Goal: Use online tool/utility: Utilize a website feature to perform a specific function

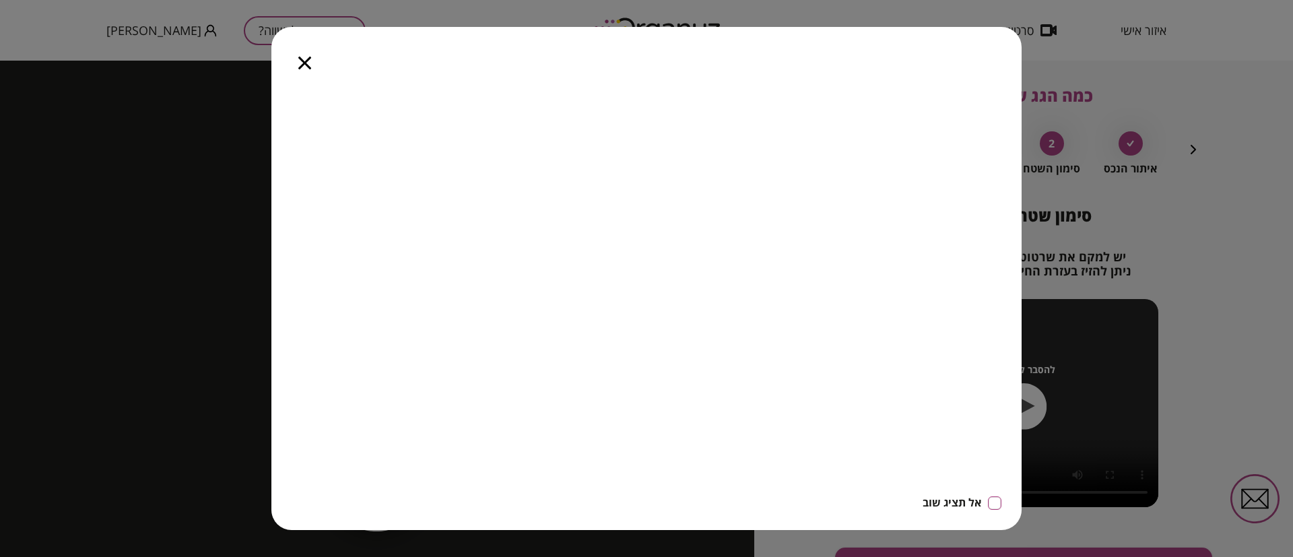
click at [306, 62] on icon "button" at bounding box center [304, 63] width 13 height 13
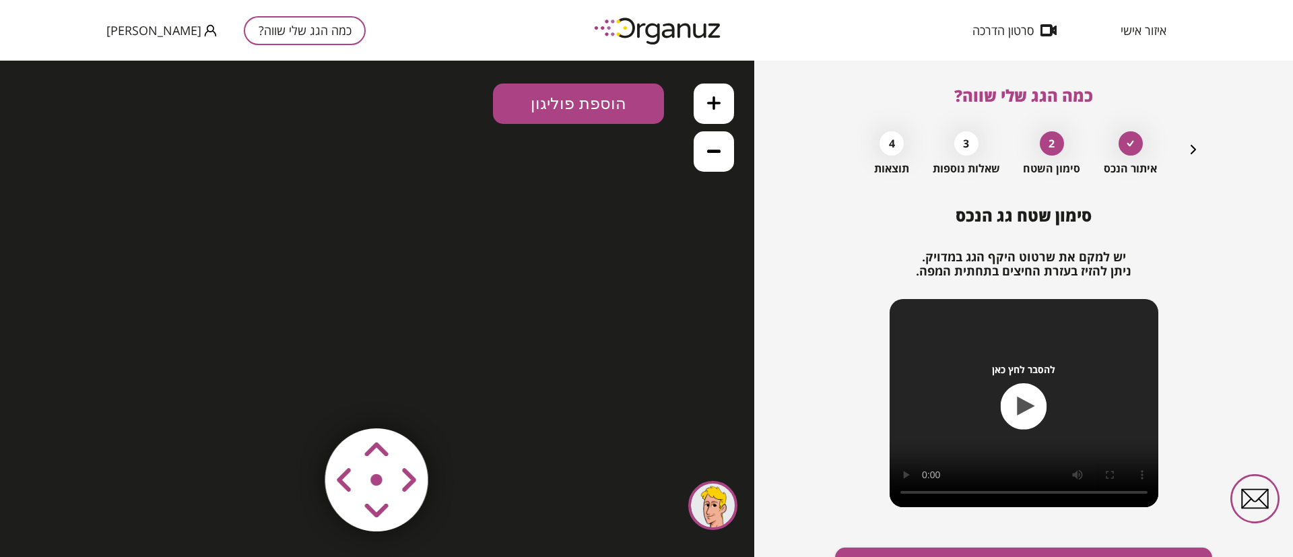
click at [1194, 148] on icon "button" at bounding box center [1194, 149] width 16 height 16
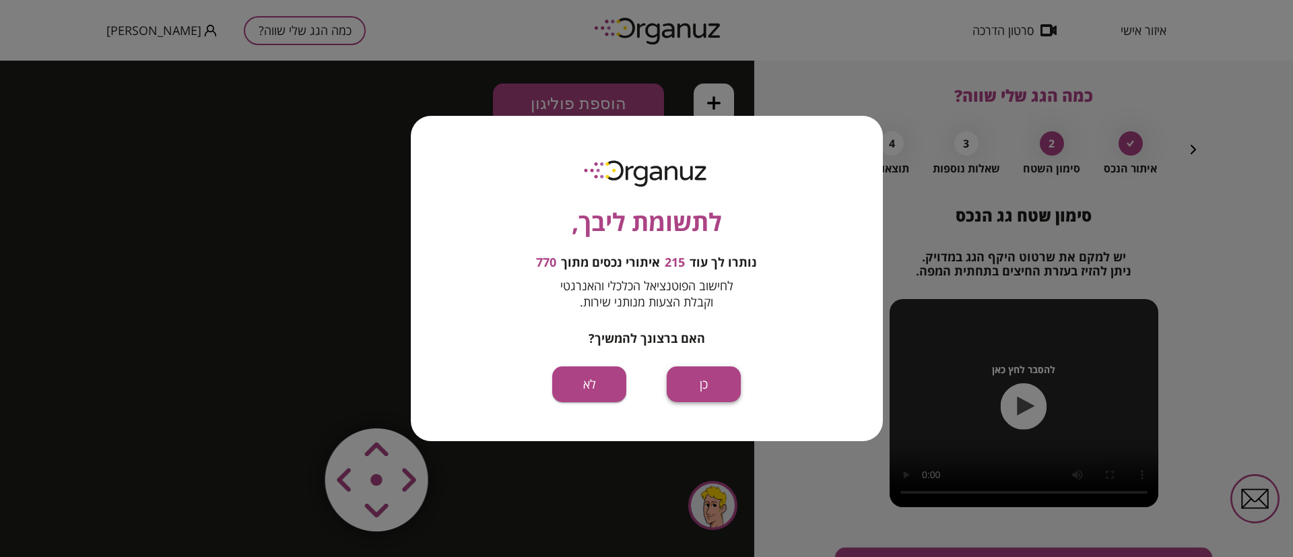
click at [699, 389] on button "כן" at bounding box center [704, 384] width 74 height 36
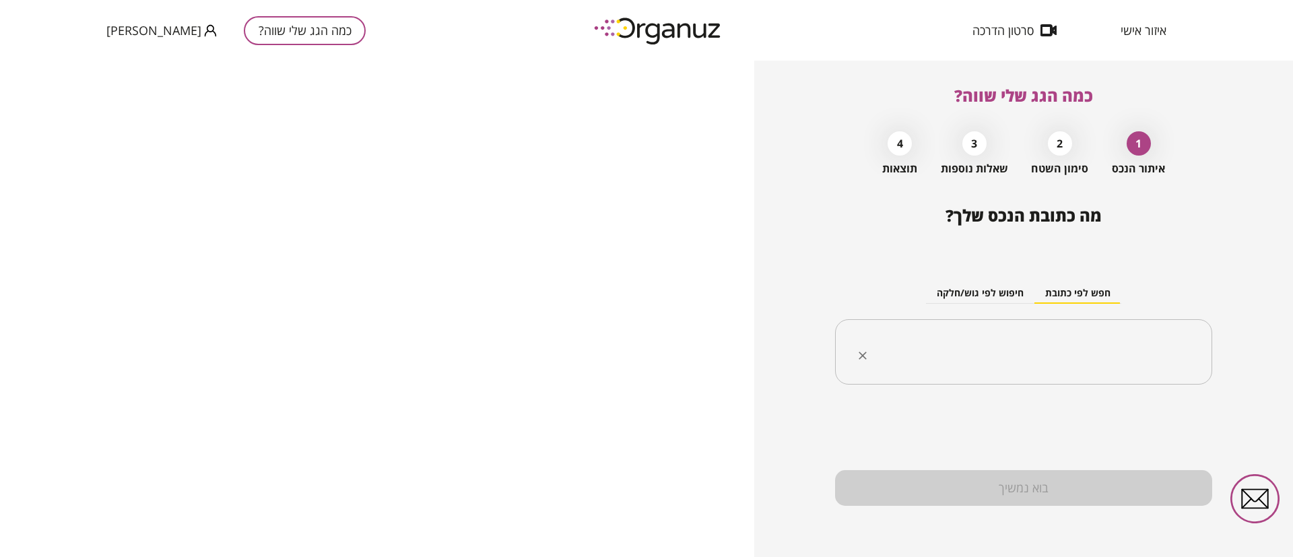
click at [1029, 350] on input "text" at bounding box center [1029, 352] width 335 height 34
type input "*****"
click at [1095, 354] on input "text" at bounding box center [1029, 352] width 335 height 34
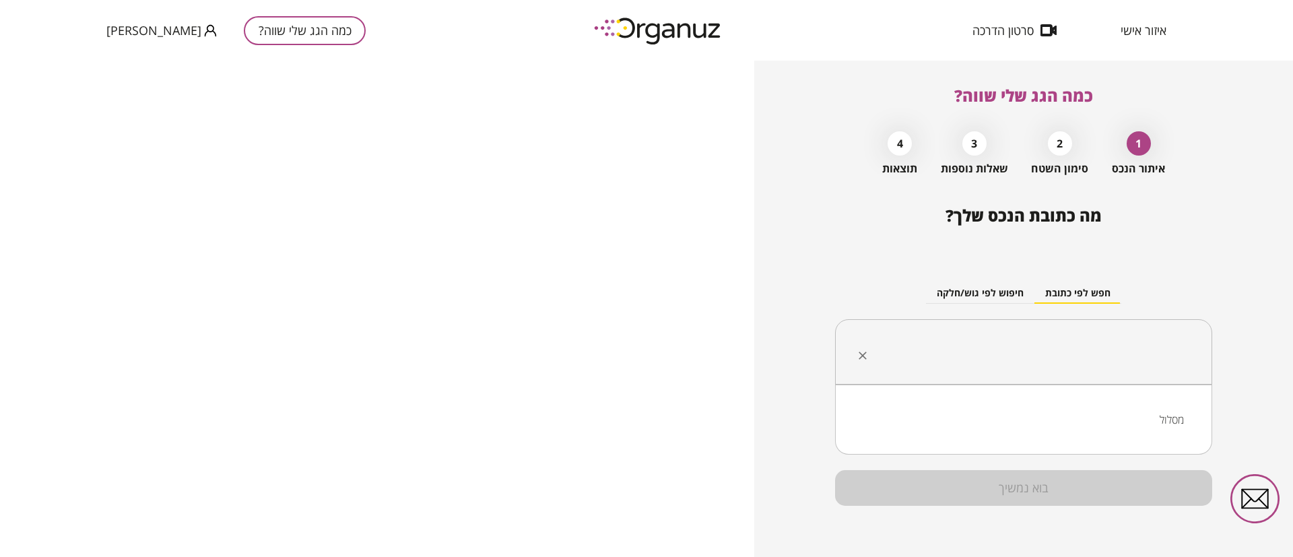
click at [1174, 419] on li "מסלול" at bounding box center [1024, 420] width 342 height 24
type input "*****"
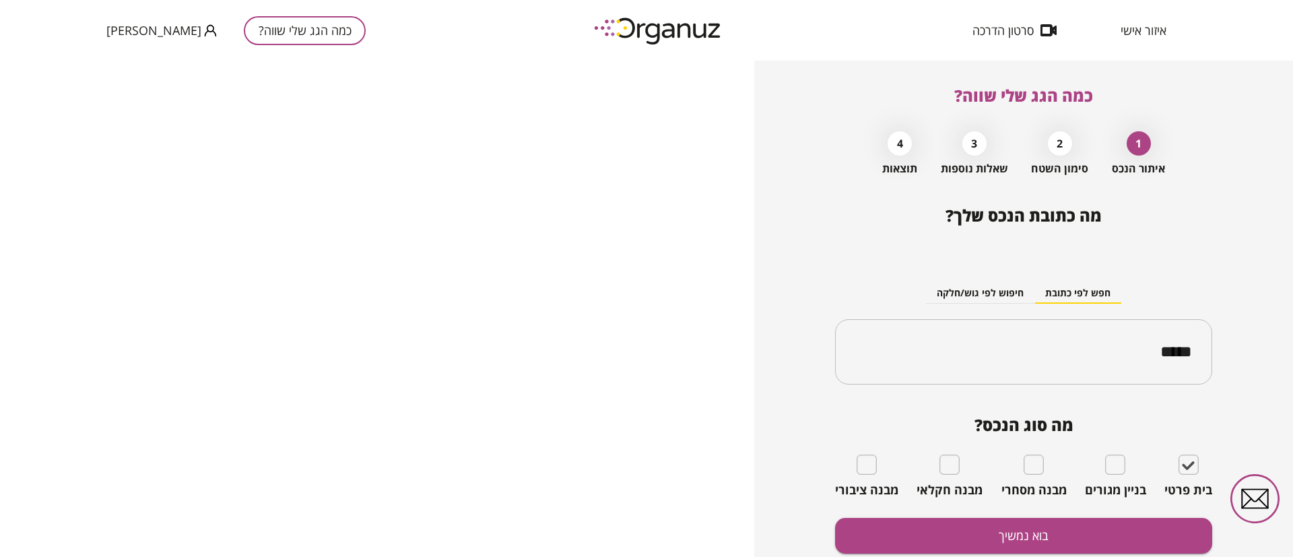
scroll to position [48, 0]
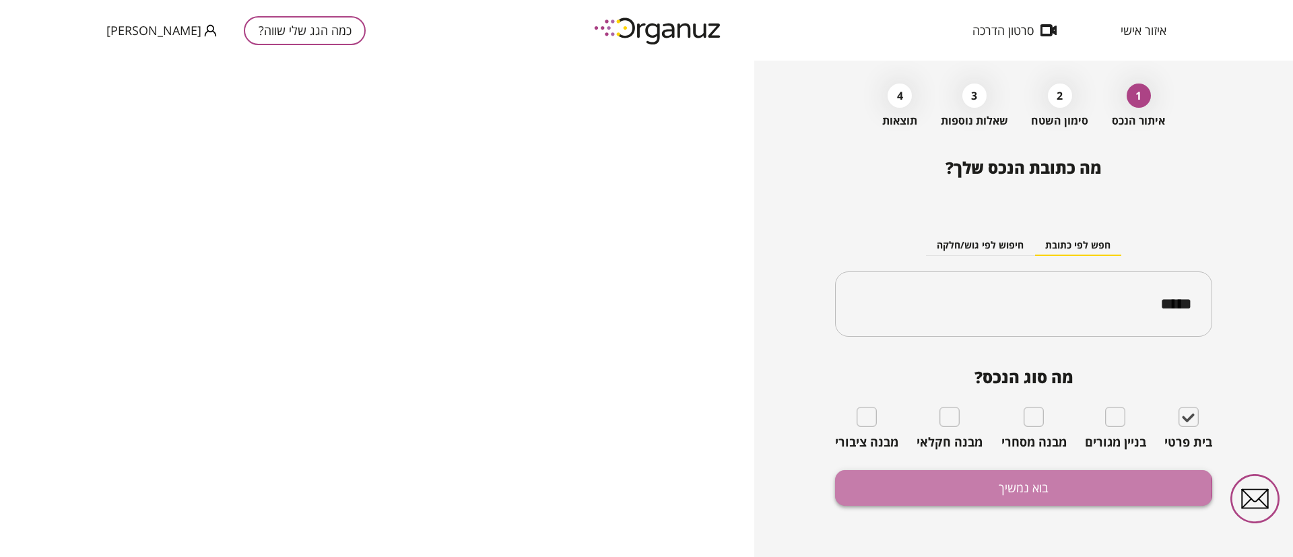
click at [959, 489] on button "בוא נמשיך" at bounding box center [1023, 488] width 377 height 36
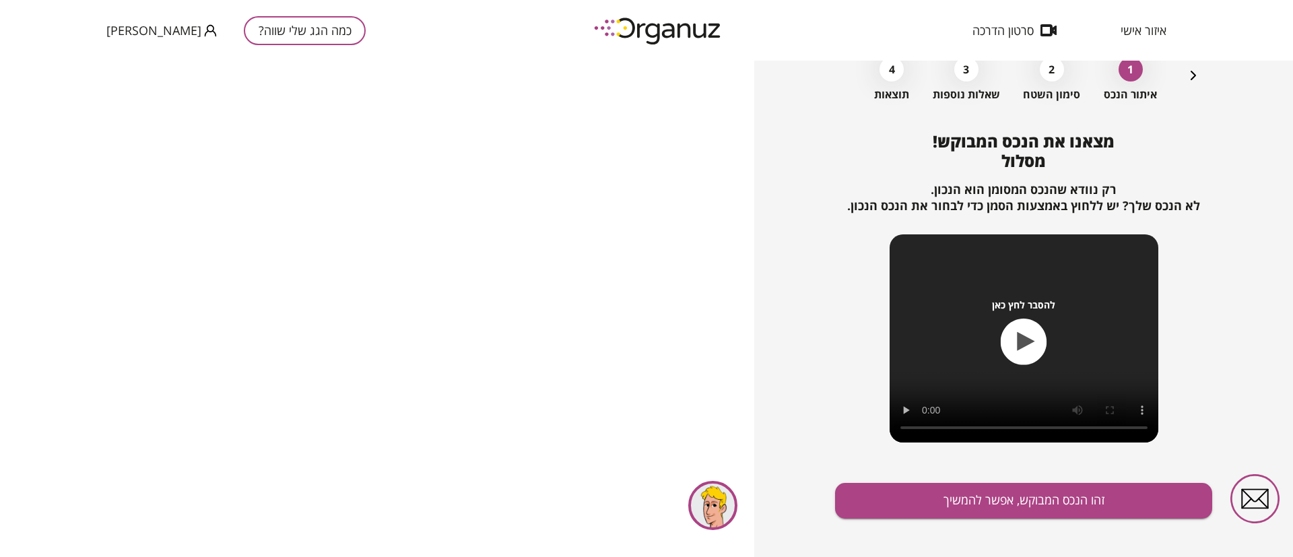
scroll to position [87, 0]
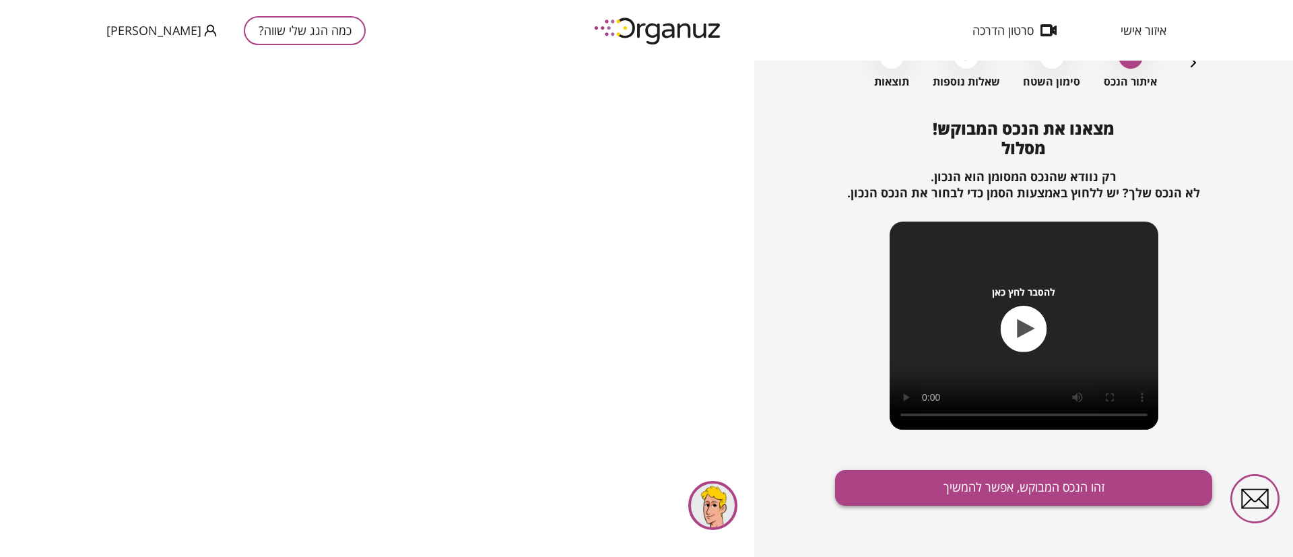
click at [1006, 491] on button "זהו הנכס המבוקש, אפשר להמשיך" at bounding box center [1023, 488] width 377 height 36
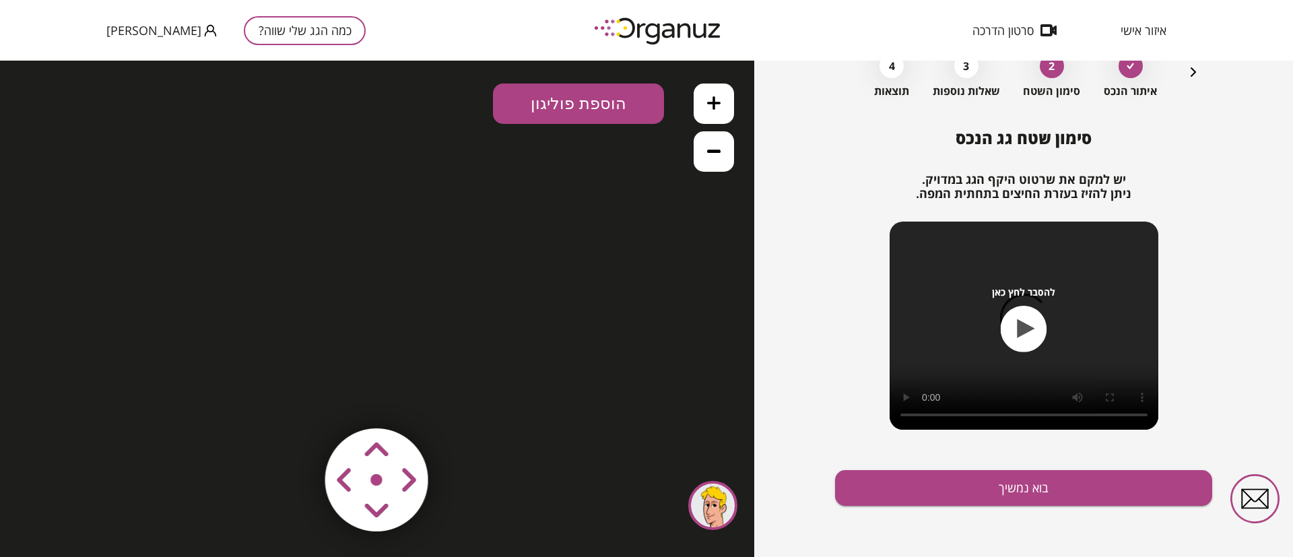
scroll to position [77, 0]
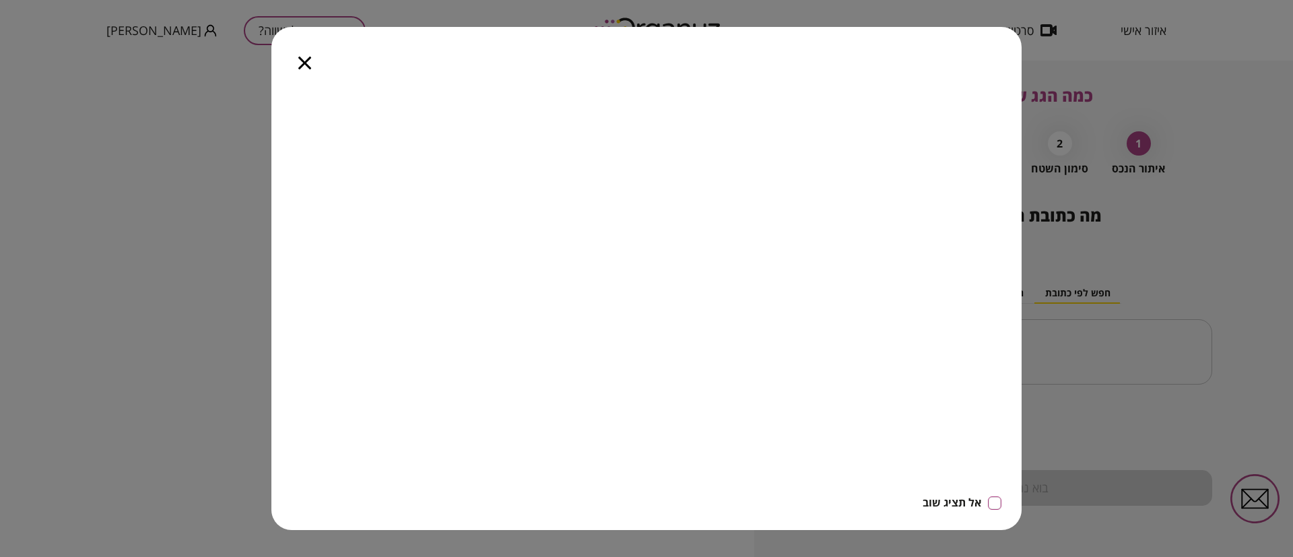
click at [305, 62] on icon "button" at bounding box center [304, 63] width 13 height 13
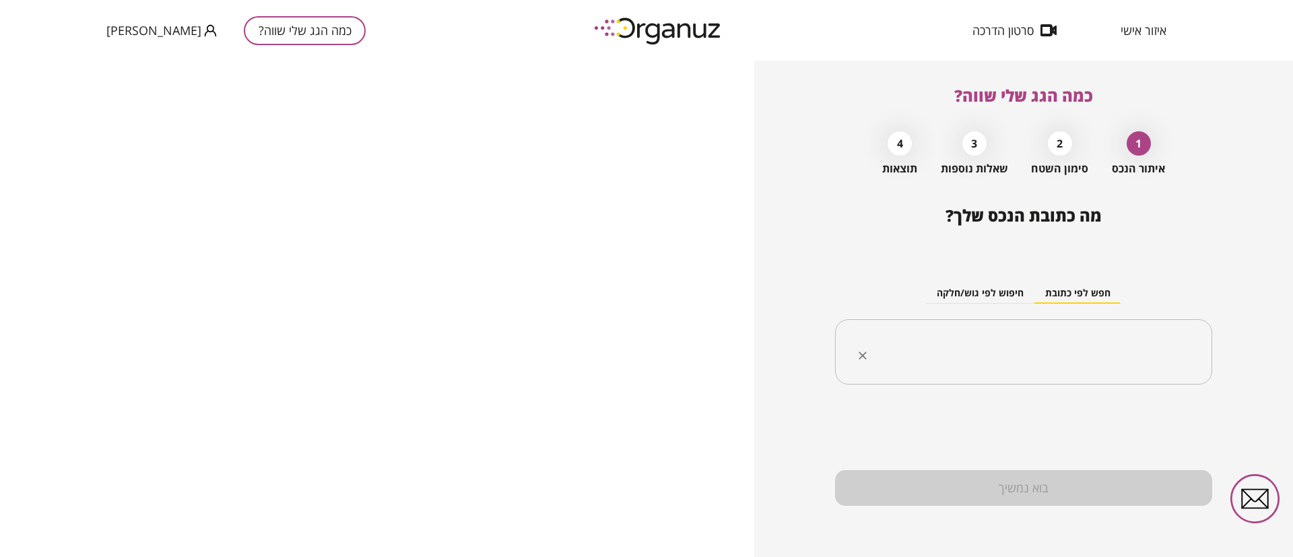
click at [1063, 328] on div "​" at bounding box center [1023, 352] width 377 height 66
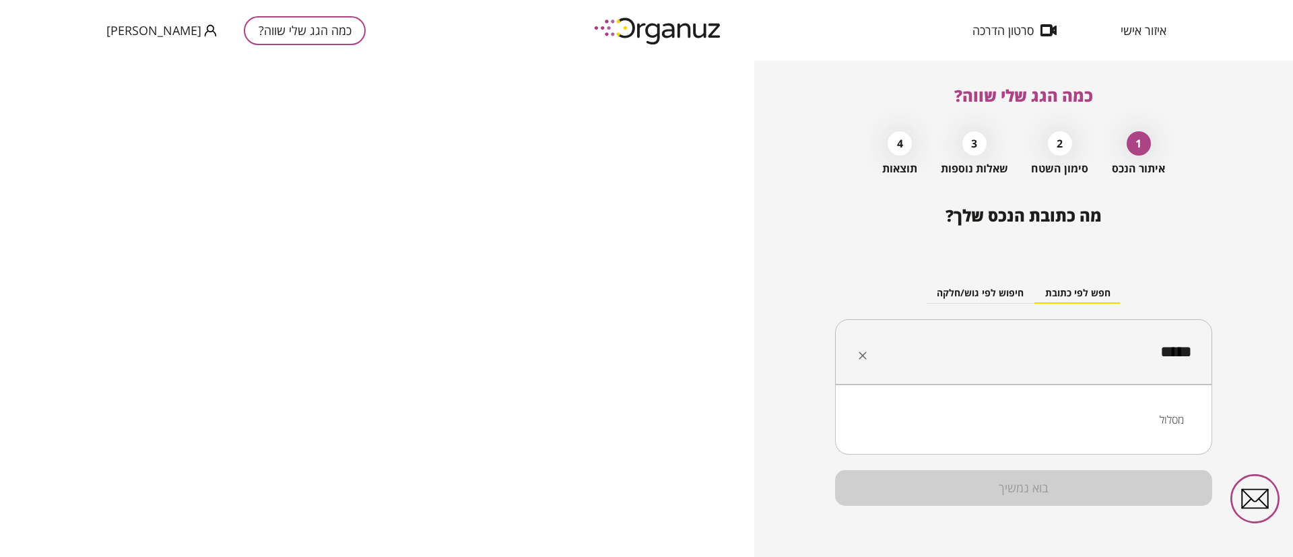
click at [1163, 420] on li "מסלול" at bounding box center [1024, 420] width 342 height 24
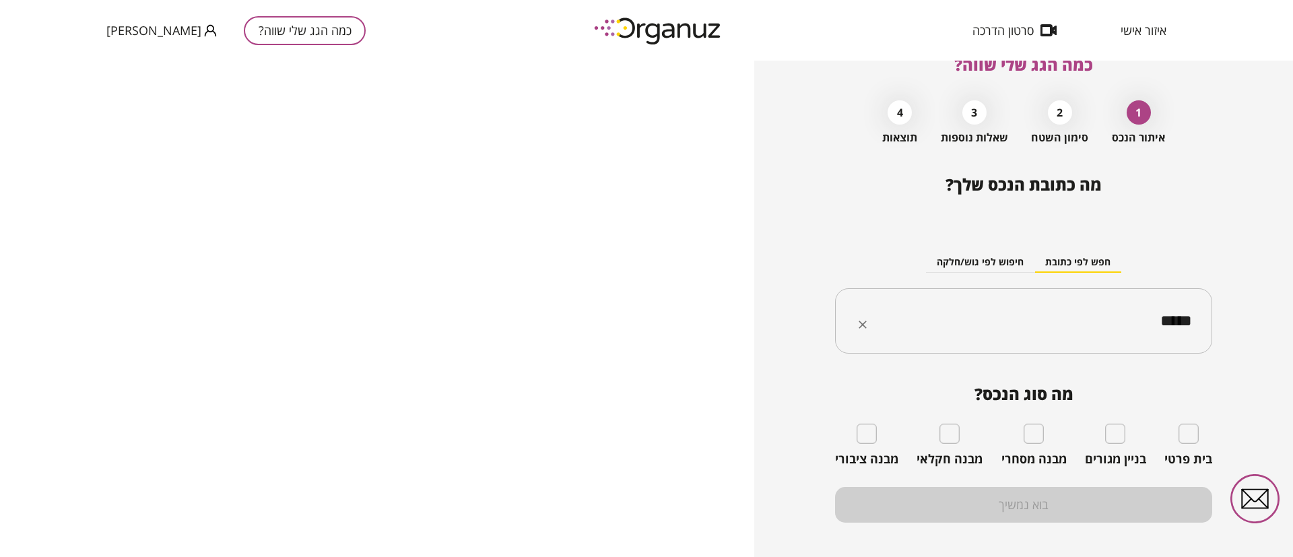
scroll to position [48, 0]
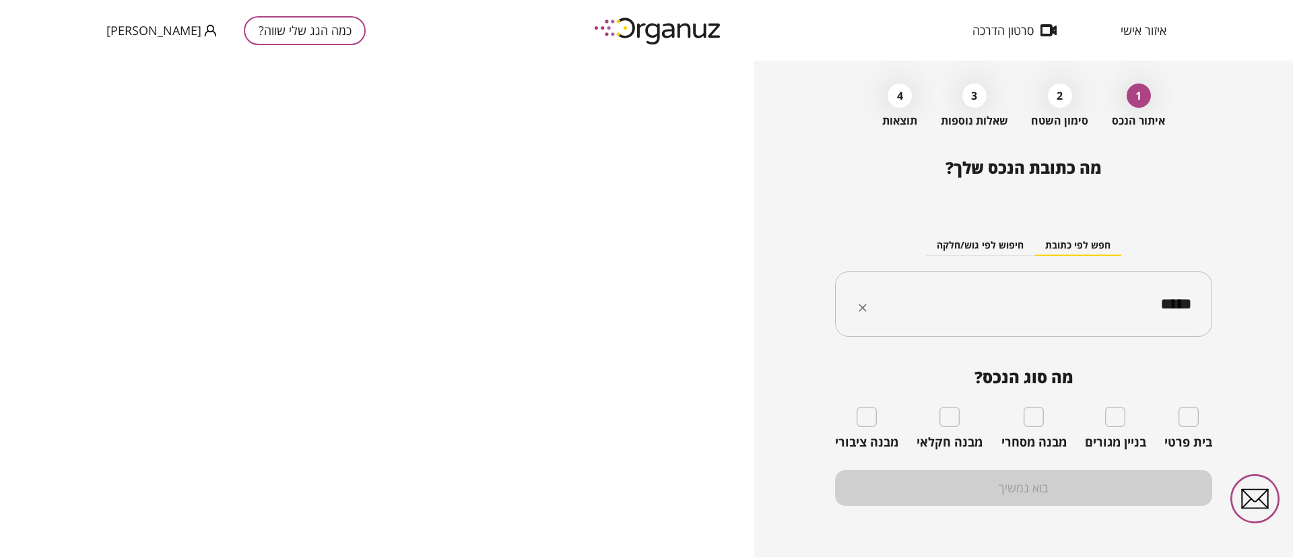
type input "*****"
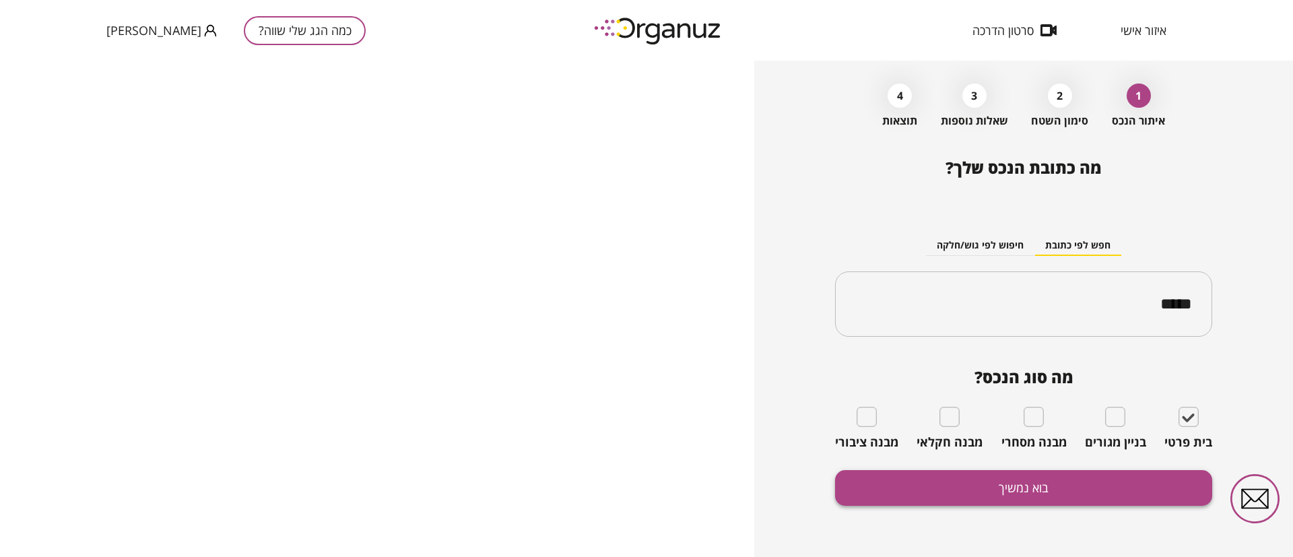
click at [1145, 476] on button "בוא נמשיך" at bounding box center [1023, 488] width 377 height 36
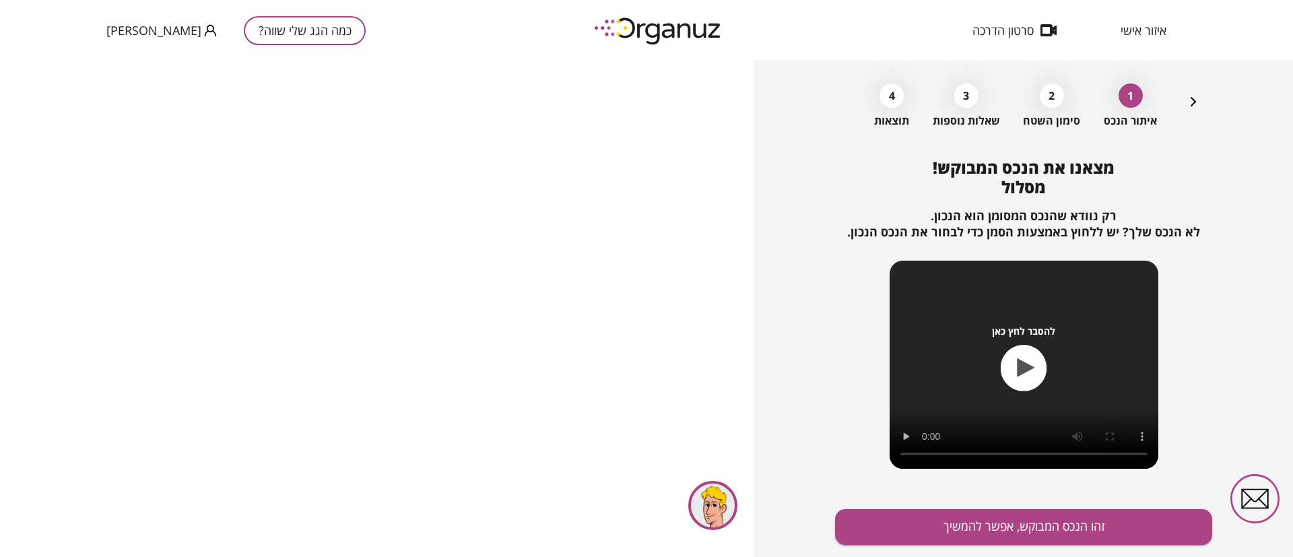
scroll to position [87, 0]
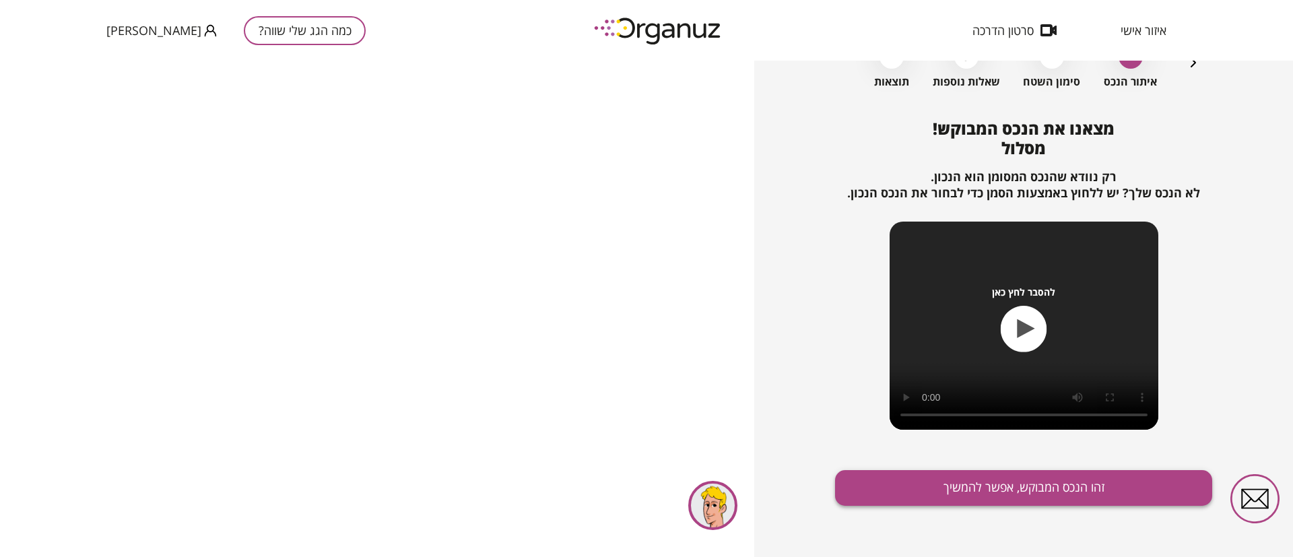
click at [990, 484] on button "זהו הנכס המבוקש, אפשר להמשיך" at bounding box center [1023, 488] width 377 height 36
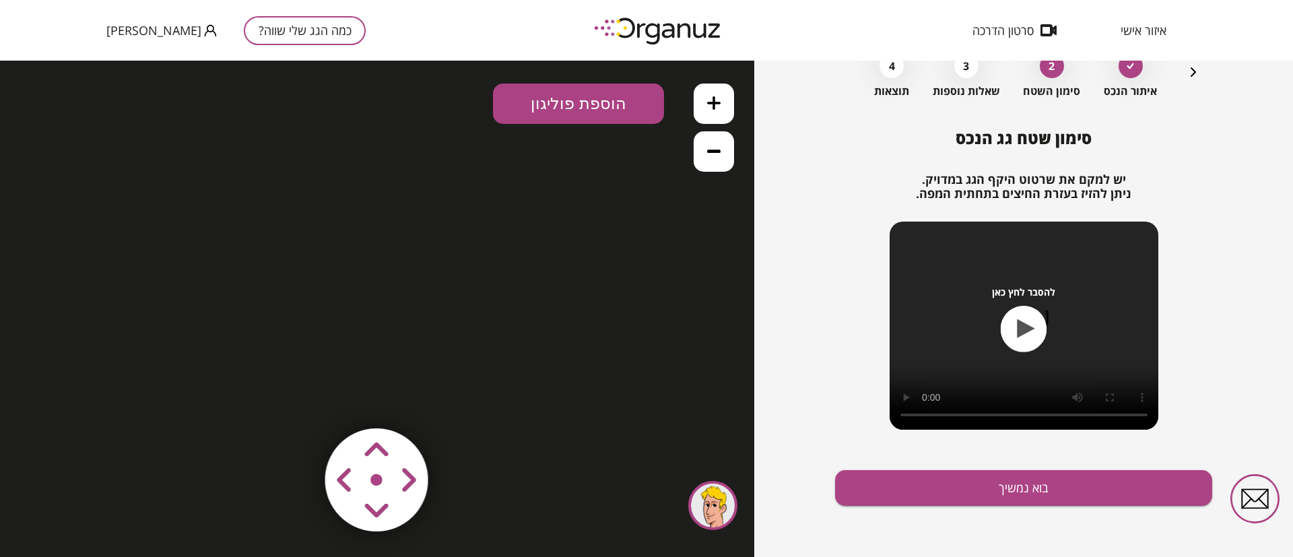
scroll to position [77, 0]
click at [1194, 68] on icon "button" at bounding box center [1194, 72] width 16 height 16
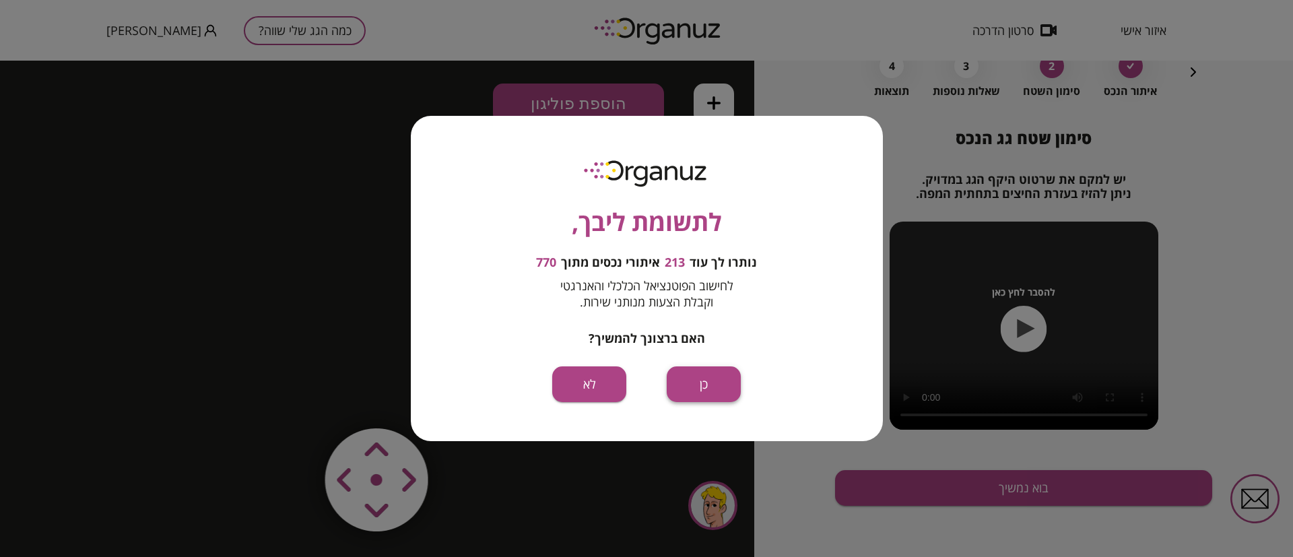
click at [676, 384] on button "כן" at bounding box center [704, 384] width 74 height 36
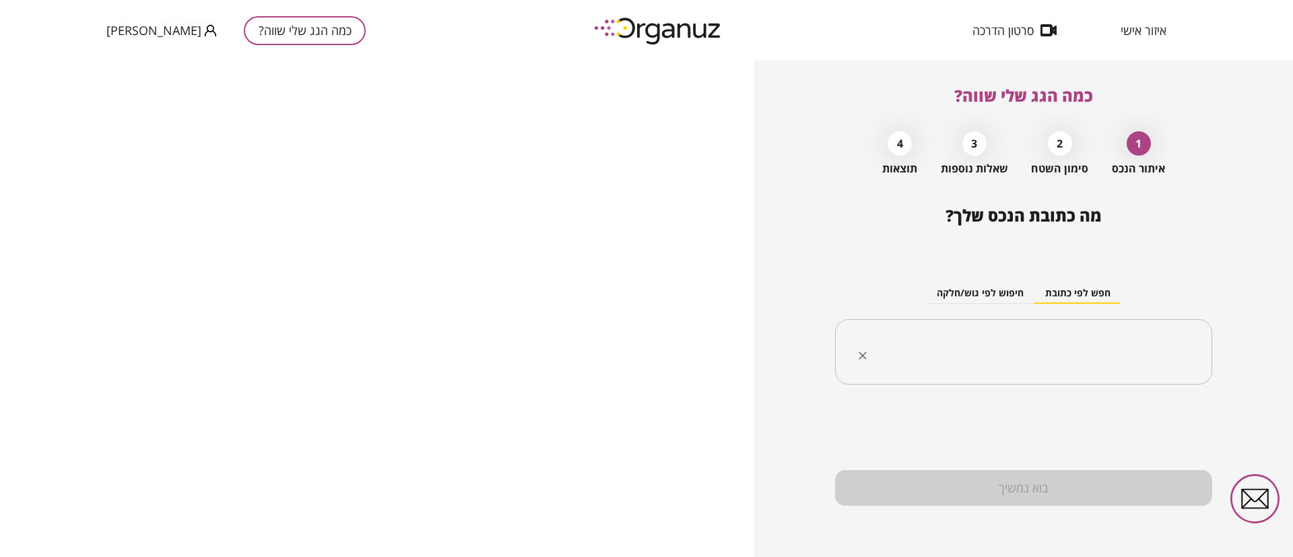
click at [1049, 363] on input "text" at bounding box center [1029, 352] width 335 height 34
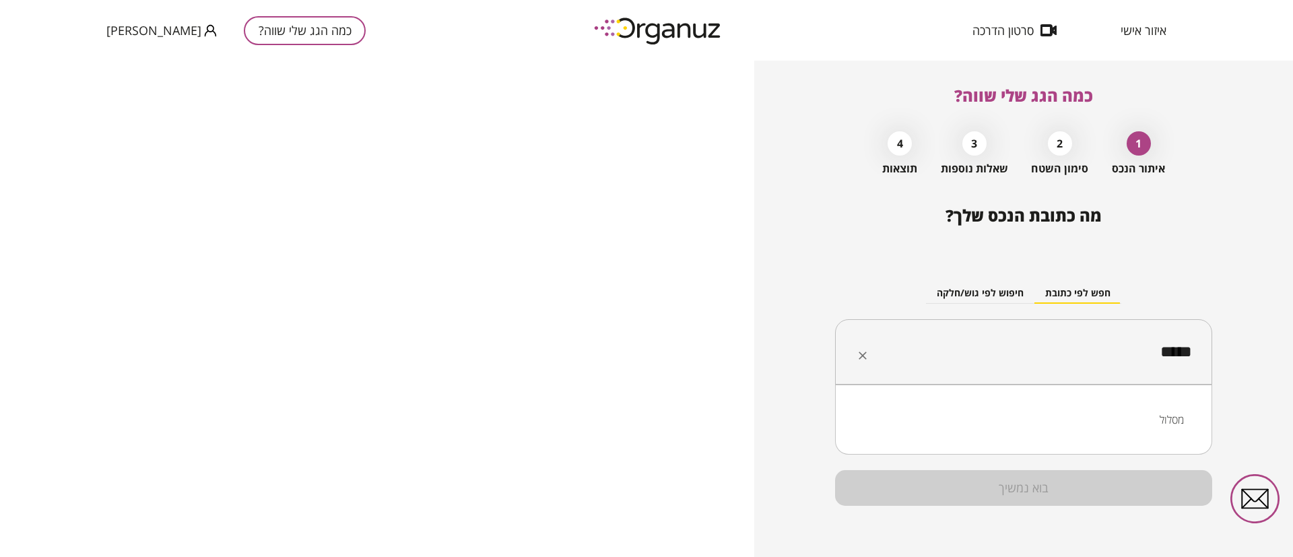
click at [1141, 420] on li "מסלול" at bounding box center [1024, 420] width 342 height 24
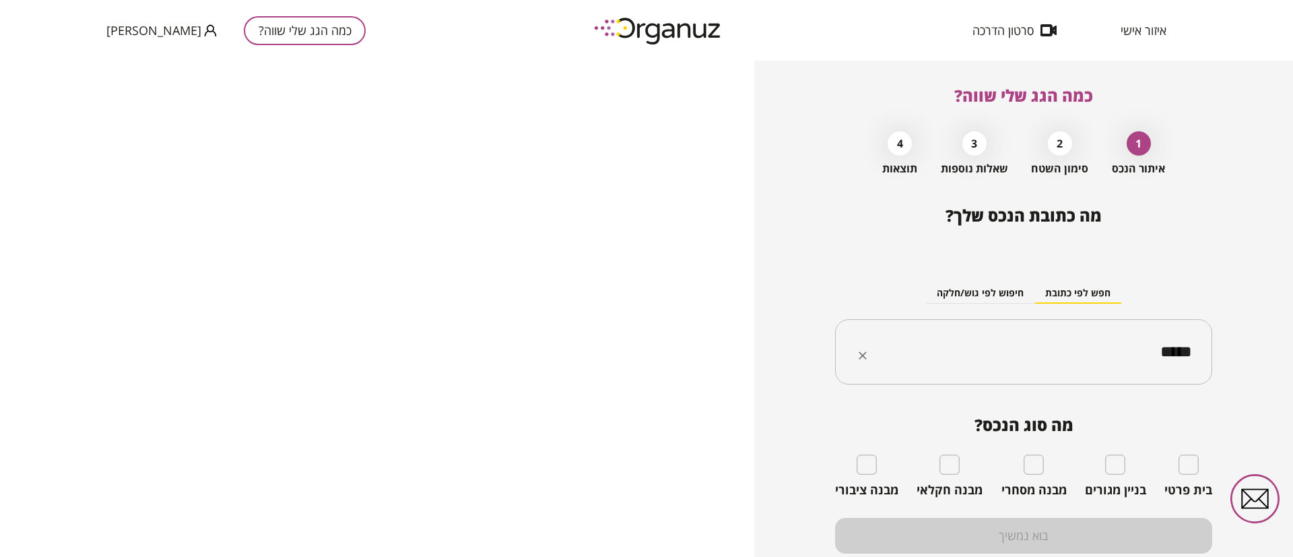
type input "*****"
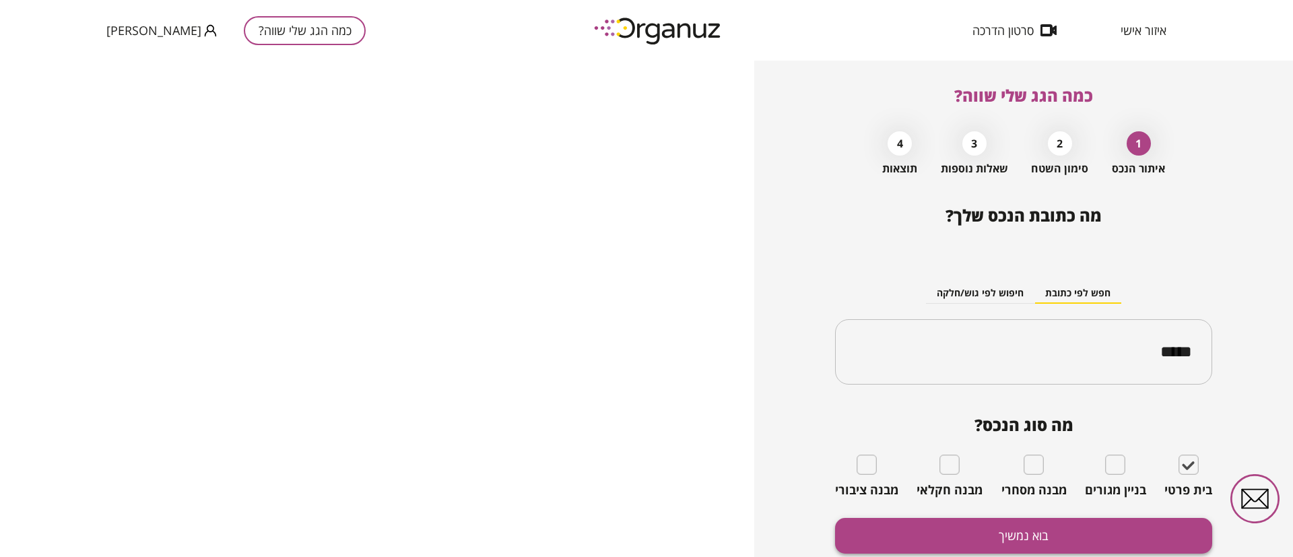
click at [1137, 531] on button "בוא נמשיך" at bounding box center [1023, 536] width 377 height 36
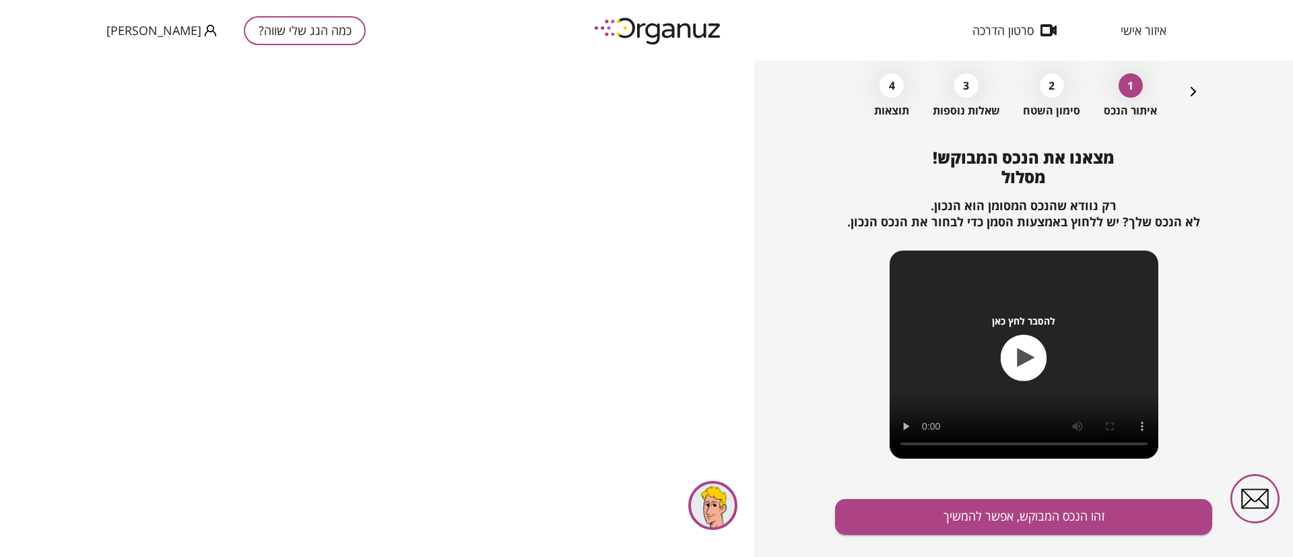
scroll to position [87, 0]
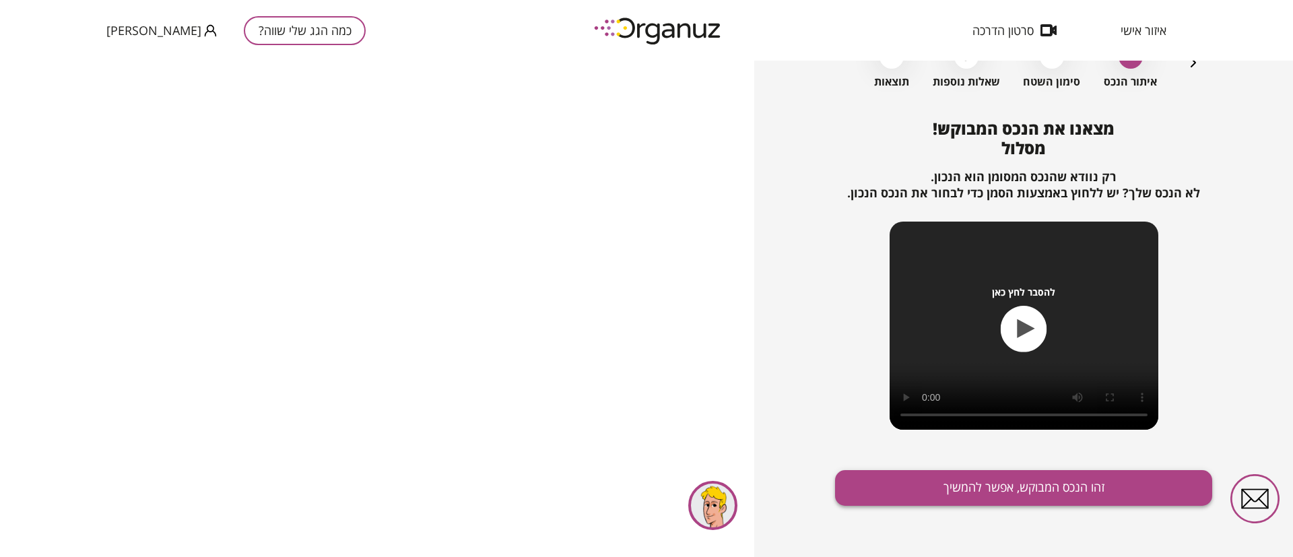
click at [1030, 478] on button "זהו הנכס המבוקש, אפשר להמשיך" at bounding box center [1023, 488] width 377 height 36
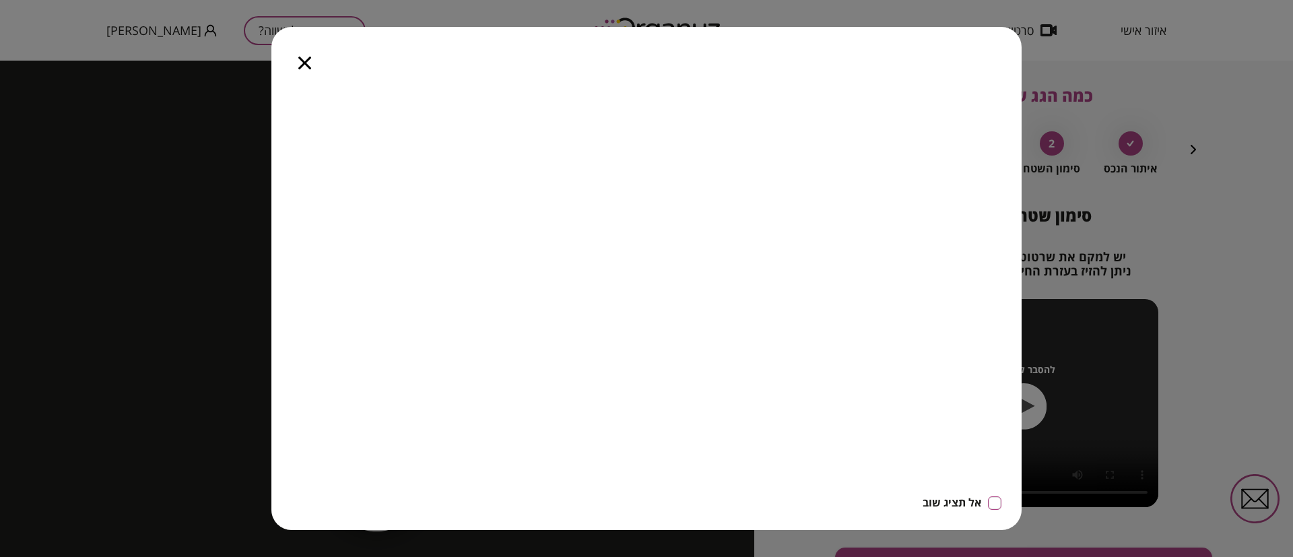
click at [303, 65] on icon "button" at bounding box center [304, 63] width 13 height 13
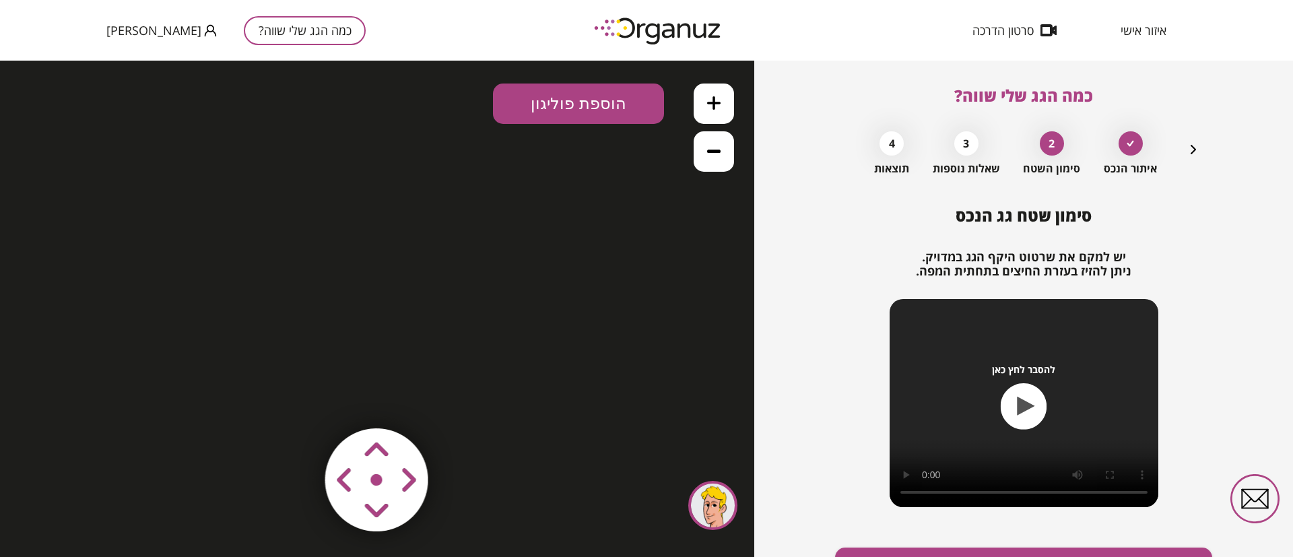
click at [1191, 147] on icon "button" at bounding box center [1194, 149] width 16 height 16
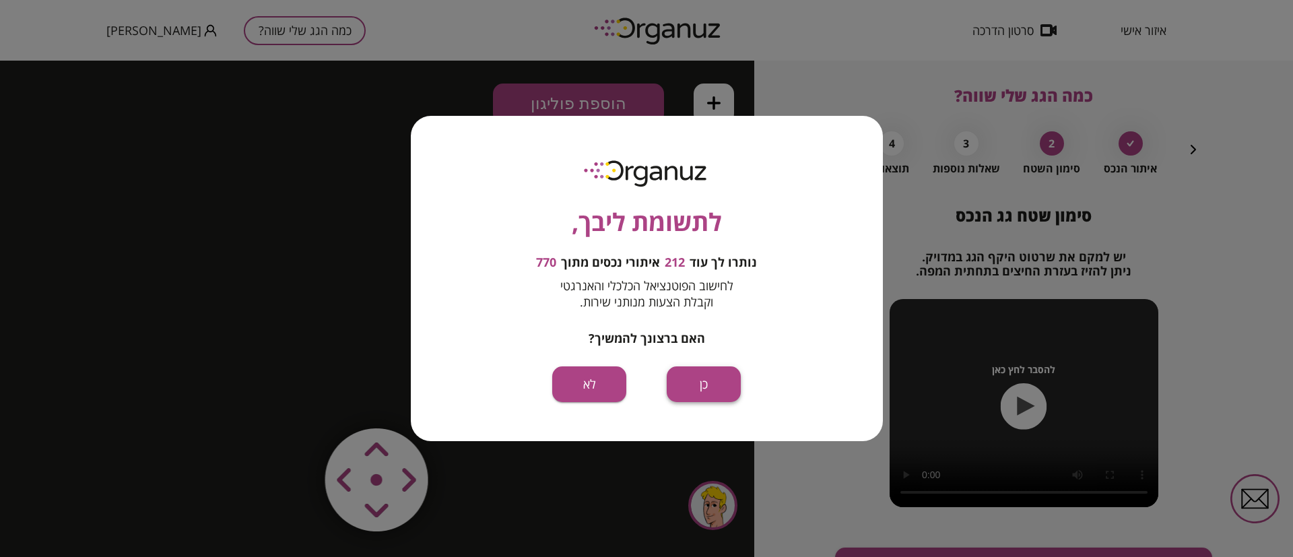
click at [688, 380] on button "כן" at bounding box center [704, 384] width 74 height 36
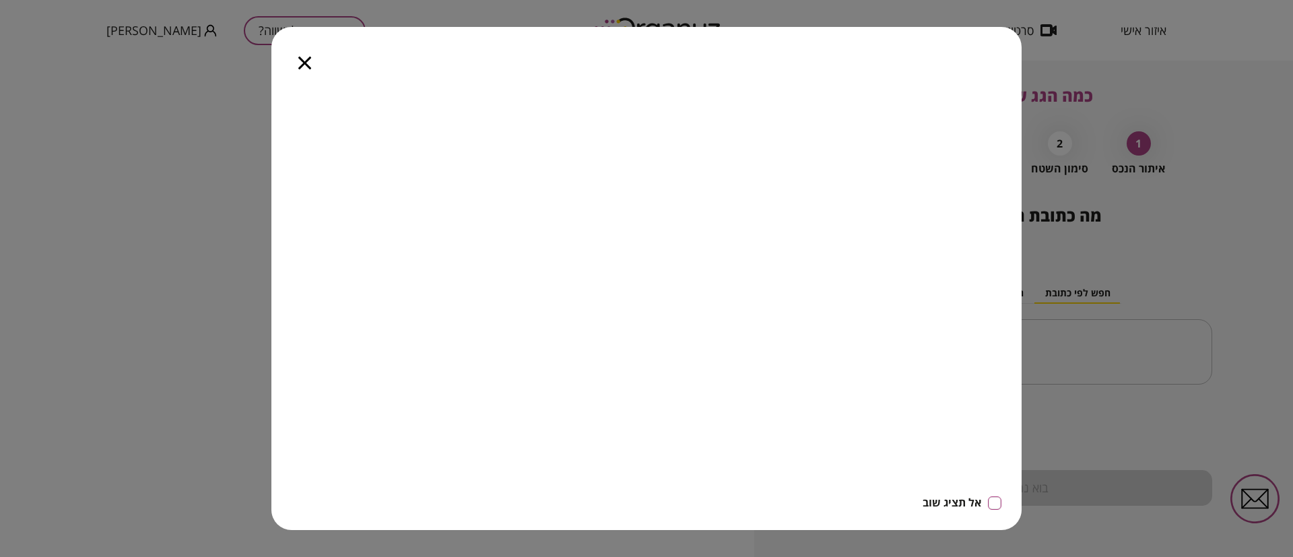
click at [307, 64] on icon "button" at bounding box center [304, 63] width 13 height 13
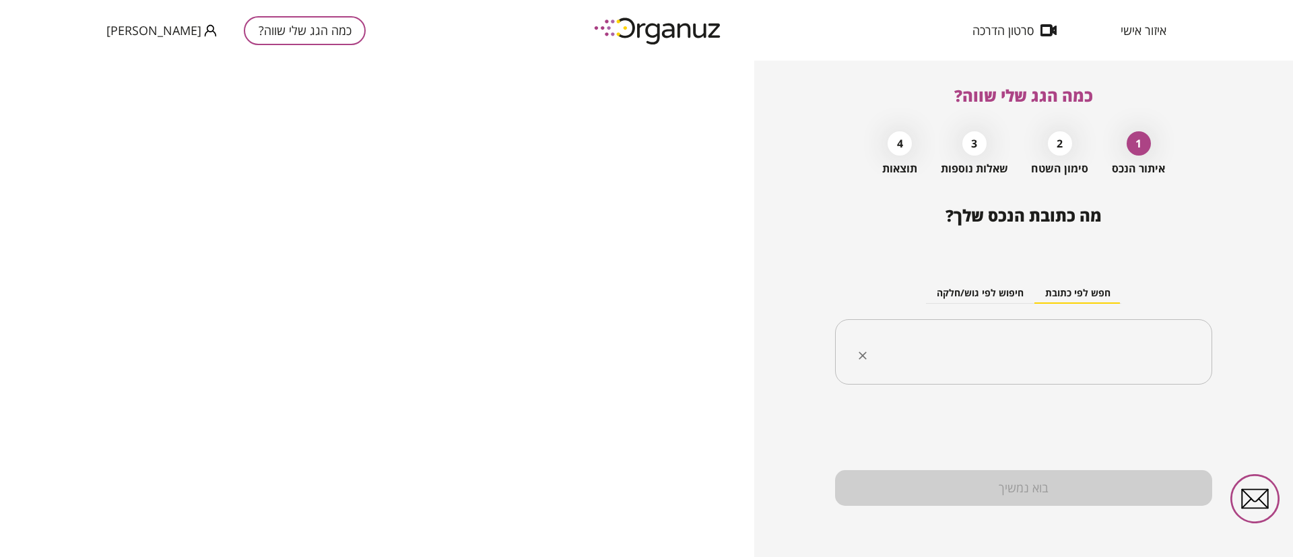
click at [1085, 358] on input "text" at bounding box center [1029, 352] width 335 height 34
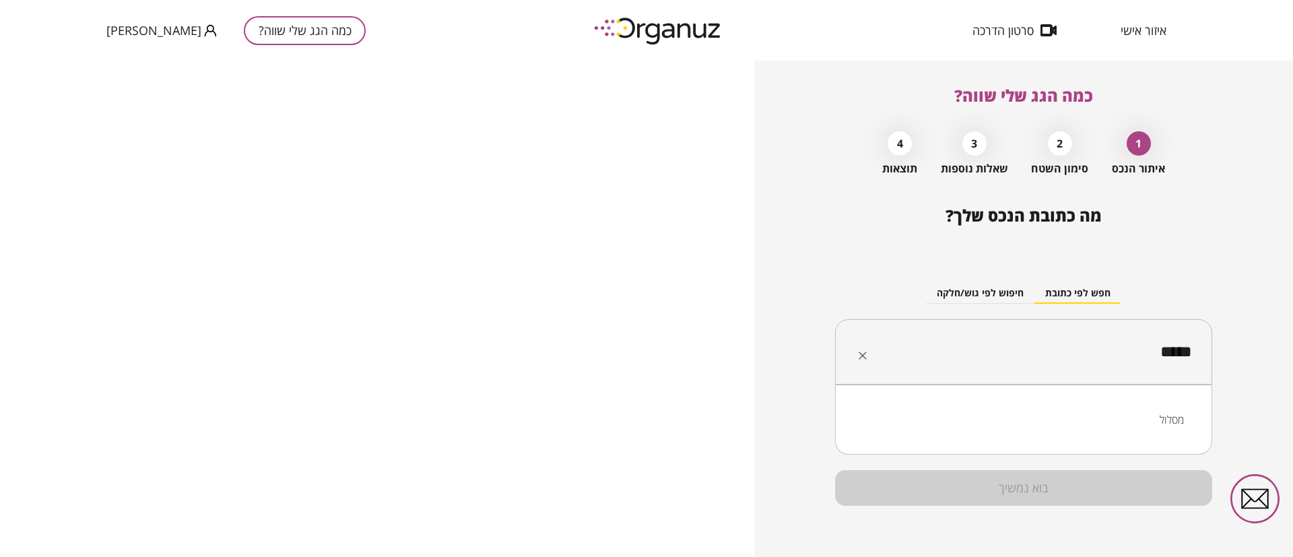
click at [1171, 415] on li "מסלול" at bounding box center [1024, 420] width 342 height 24
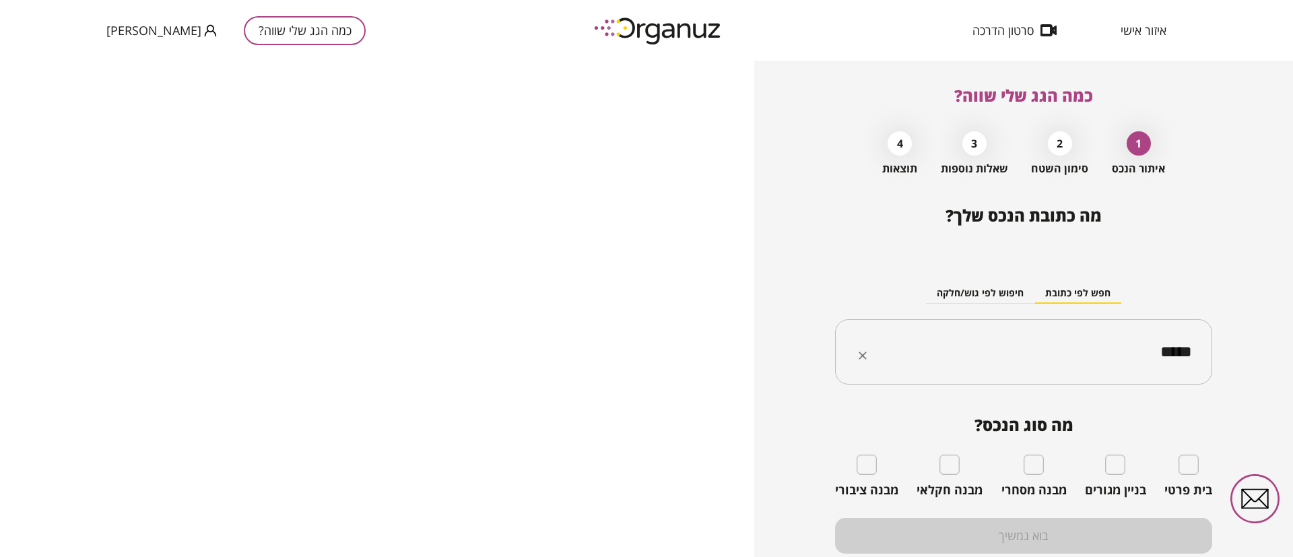
type input "*****"
click at [1200, 460] on div "בית פרטי" at bounding box center [1189, 476] width 48 height 43
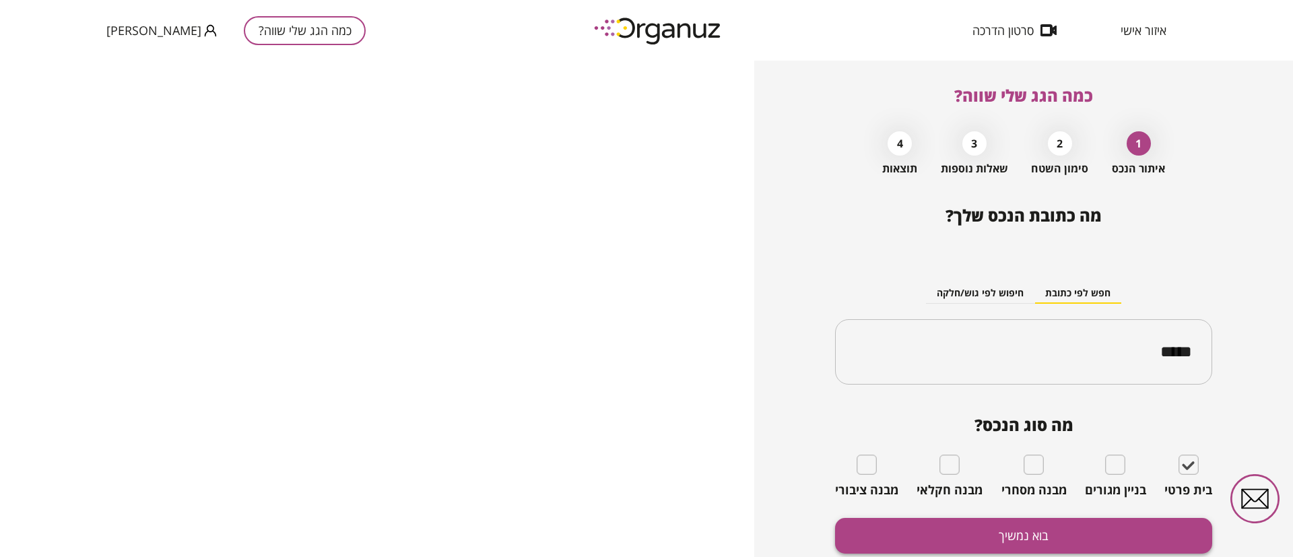
click at [1145, 524] on button "בוא נמשיך" at bounding box center [1023, 536] width 377 height 36
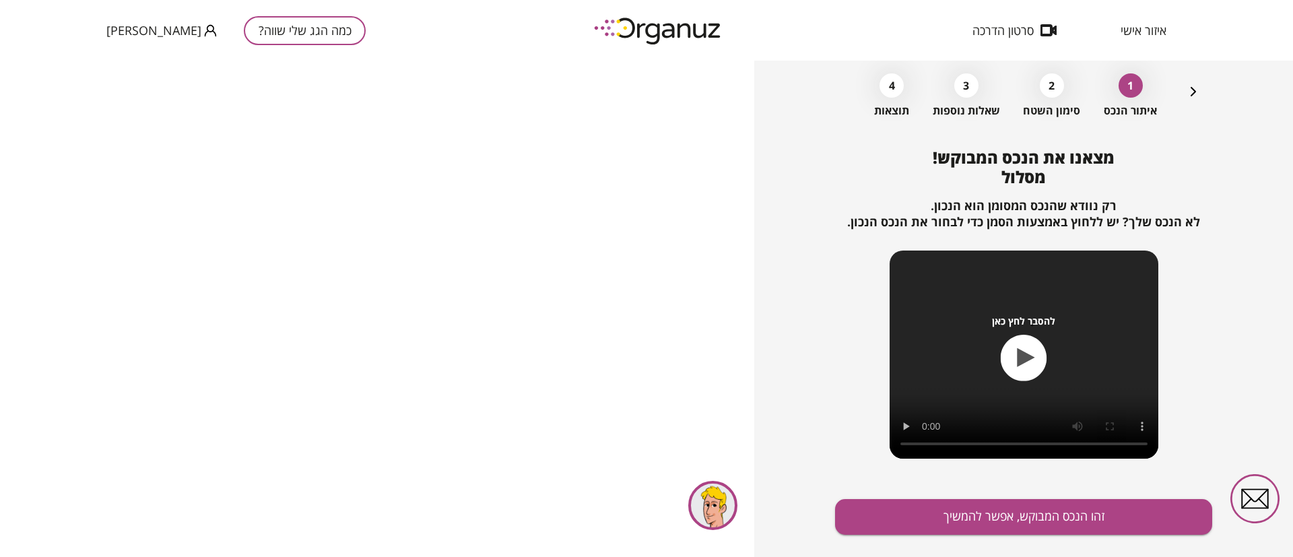
scroll to position [87, 0]
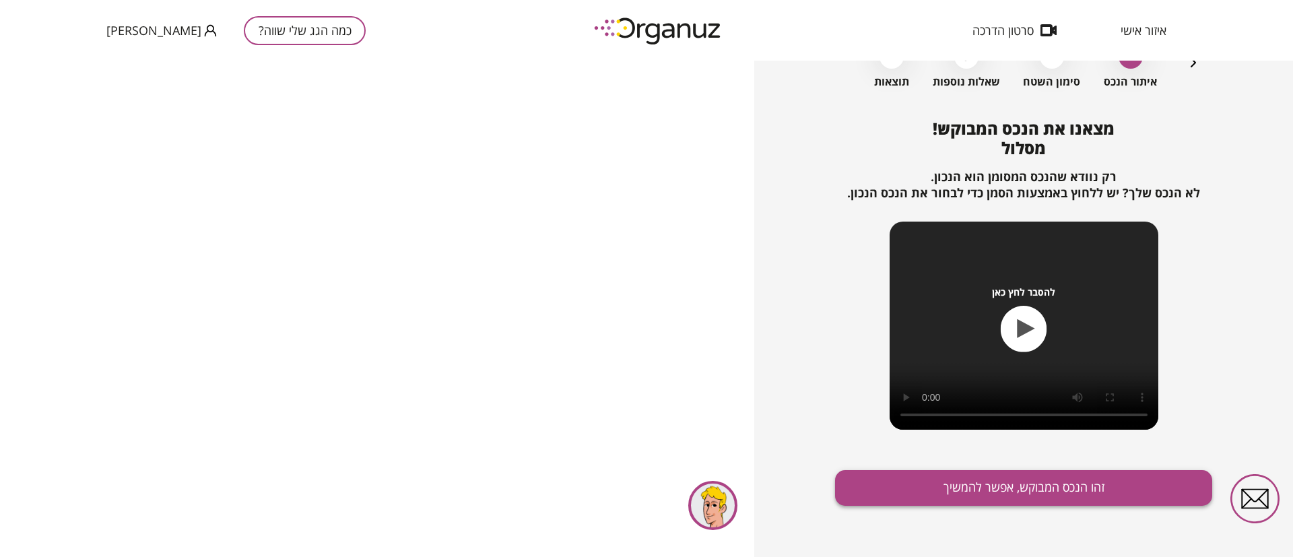
click at [1059, 492] on button "זהו הנכס המבוקש, אפשר להמשיך" at bounding box center [1023, 488] width 377 height 36
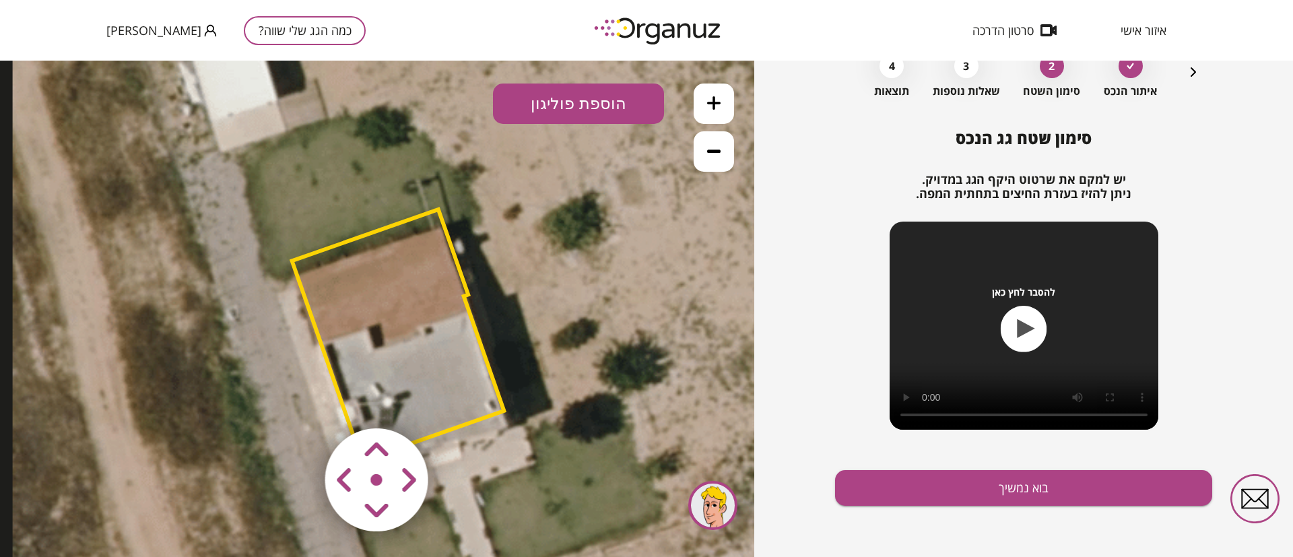
drag, startPoint x: 403, startPoint y: 242, endPoint x: 423, endPoint y: 263, distance: 29.5
click at [424, 267] on polygon at bounding box center [398, 335] width 212 height 251
click at [436, 333] on polygon at bounding box center [398, 334] width 212 height 251
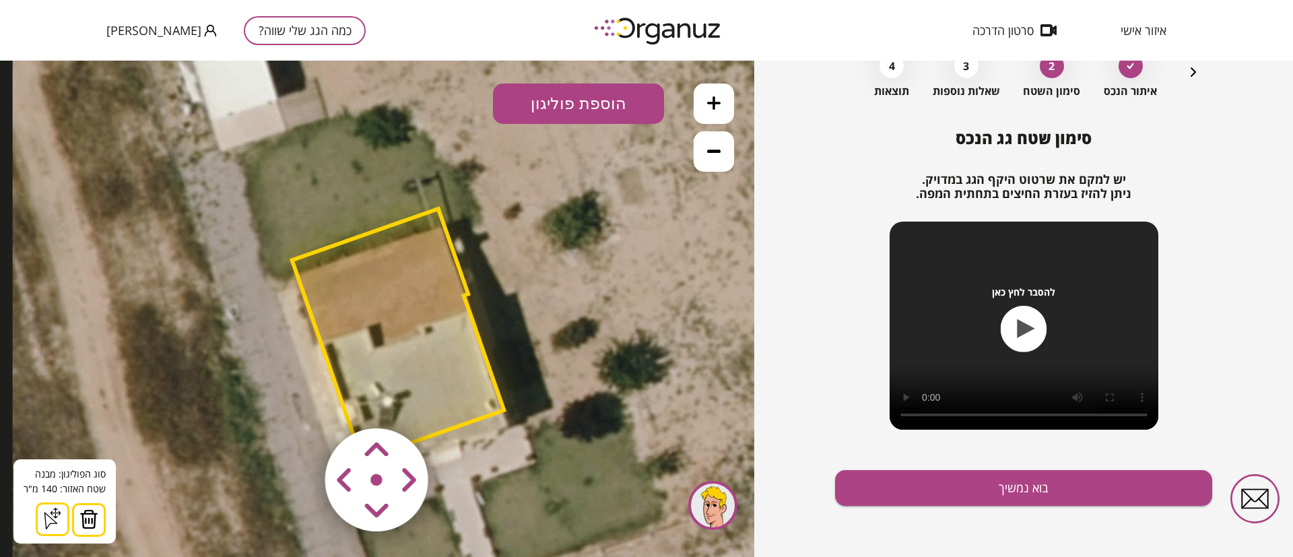
click at [90, 525] on img at bounding box center [88, 519] width 19 height 20
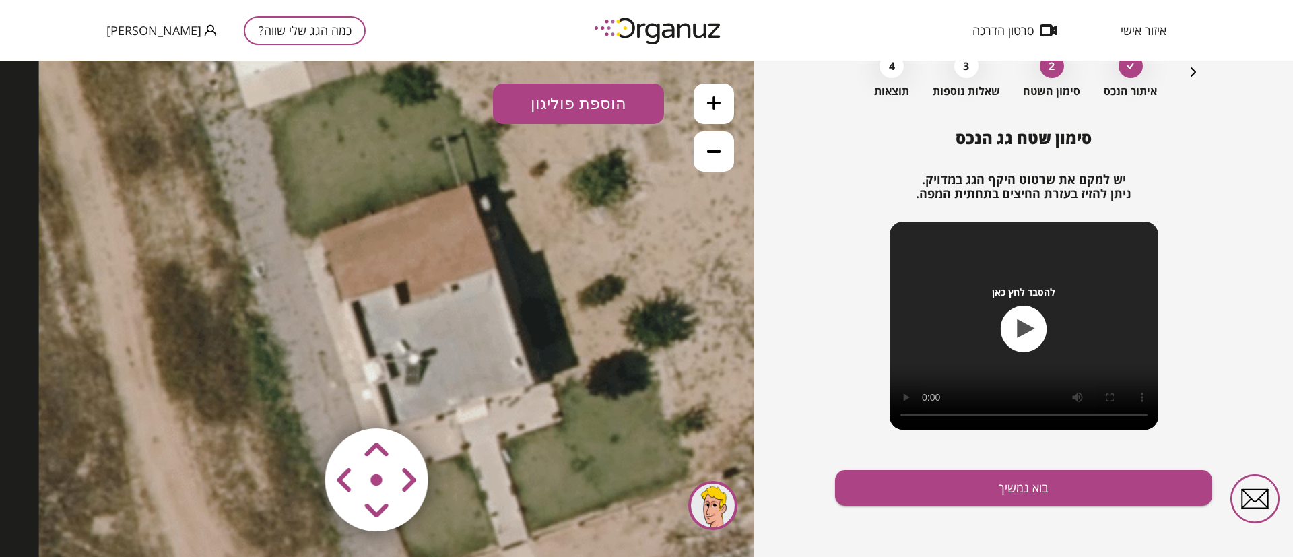
drag, startPoint x: 170, startPoint y: 236, endPoint x: 196, endPoint y: 187, distance: 55.4
click at [196, 187] on icon at bounding box center [425, 293] width 773 height 773
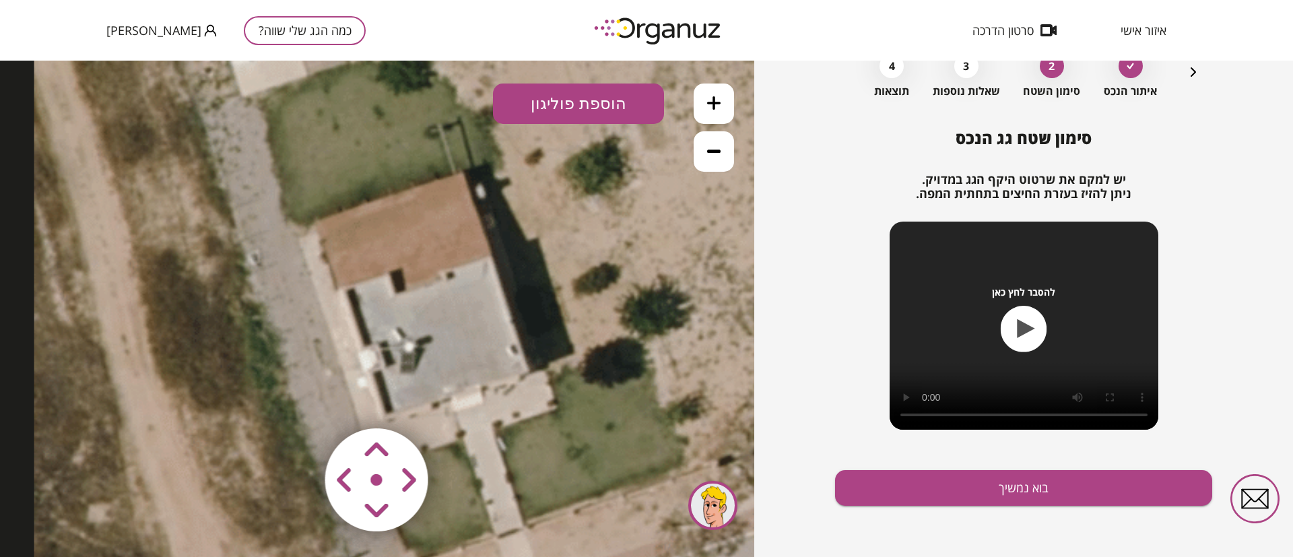
drag, startPoint x: 325, startPoint y: 352, endPoint x: 280, endPoint y: 315, distance: 57.9
click at [280, 315] on icon at bounding box center [420, 281] width 773 height 773
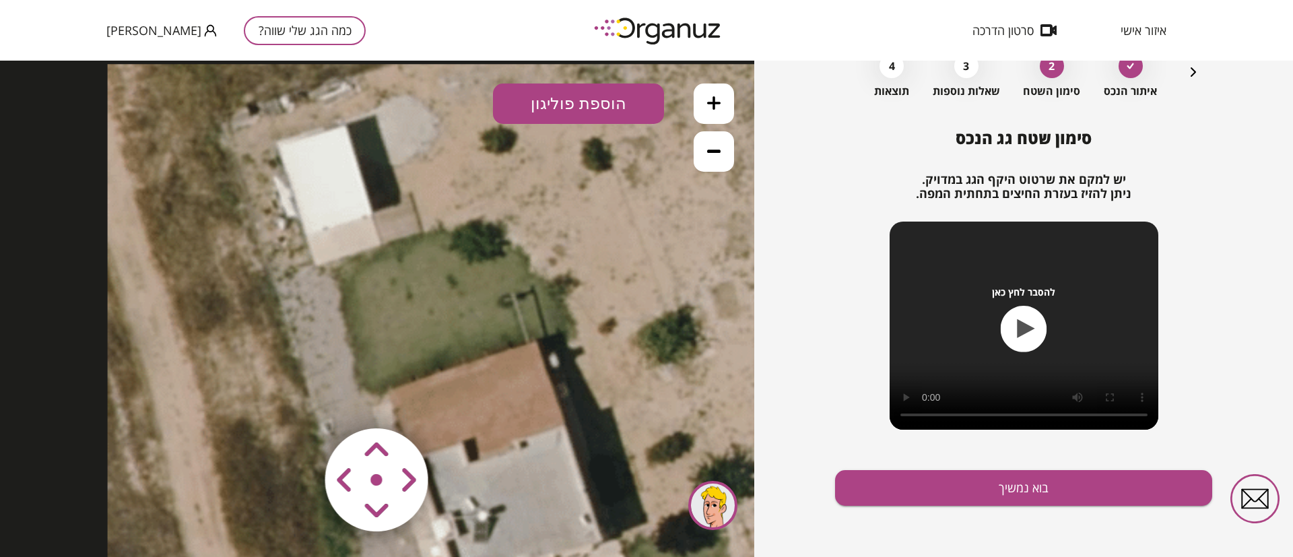
drag, startPoint x: 399, startPoint y: 250, endPoint x: 512, endPoint y: 451, distance: 231.0
click at [512, 451] on icon at bounding box center [494, 450] width 773 height 773
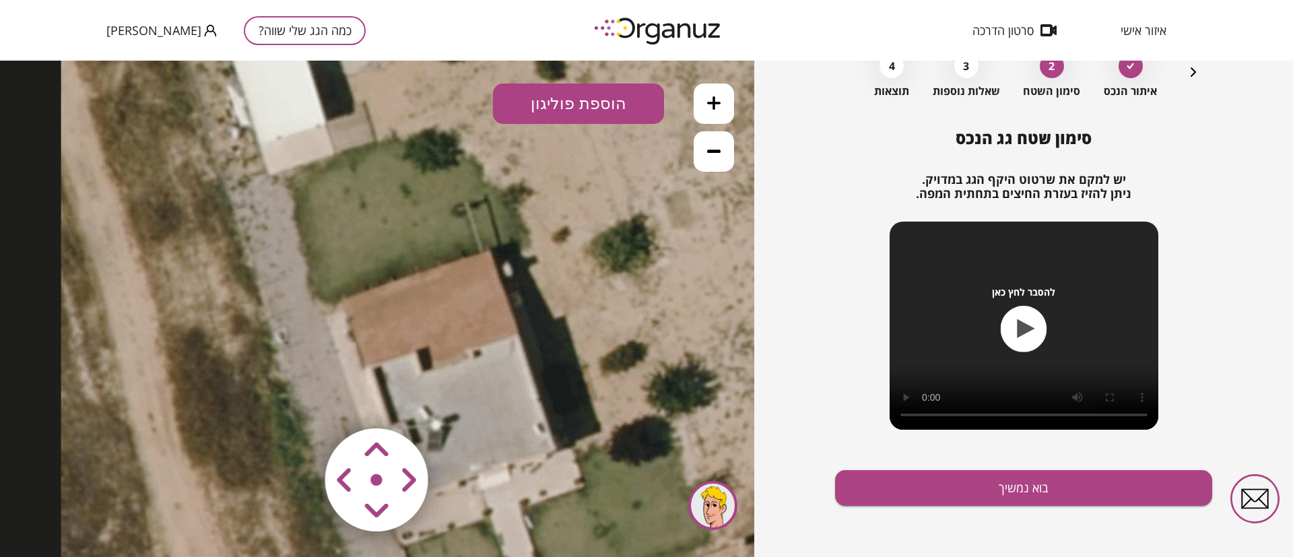
drag, startPoint x: 480, startPoint y: 331, endPoint x: 434, endPoint y: 242, distance: 100.3
click at [434, 242] on icon at bounding box center [447, 359] width 773 height 773
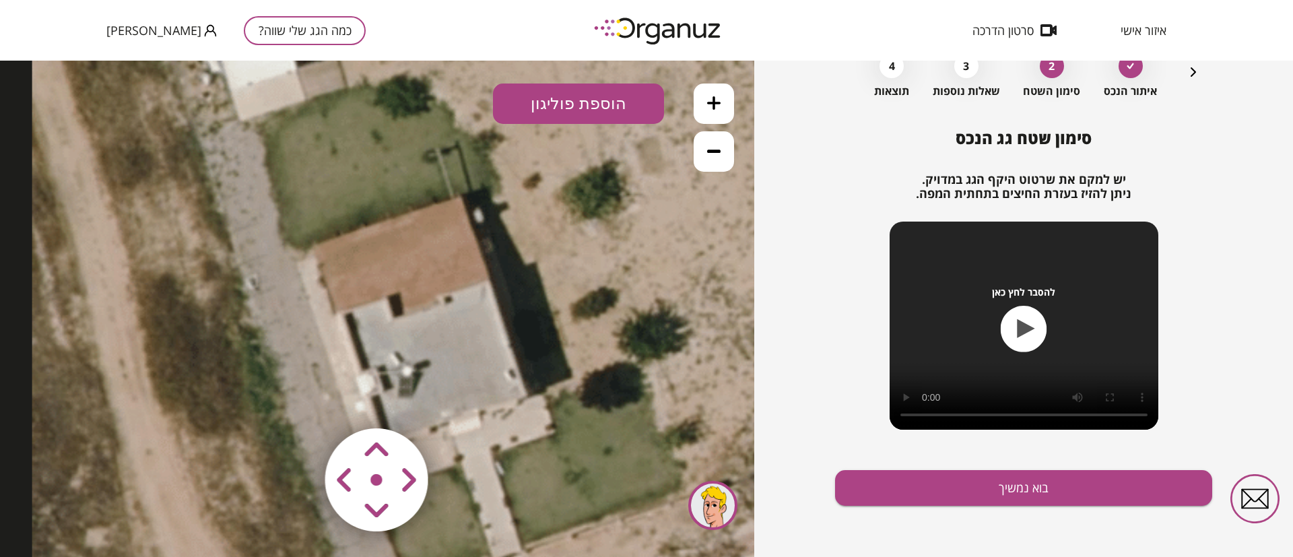
click at [450, 313] on icon at bounding box center [418, 305] width 773 height 773
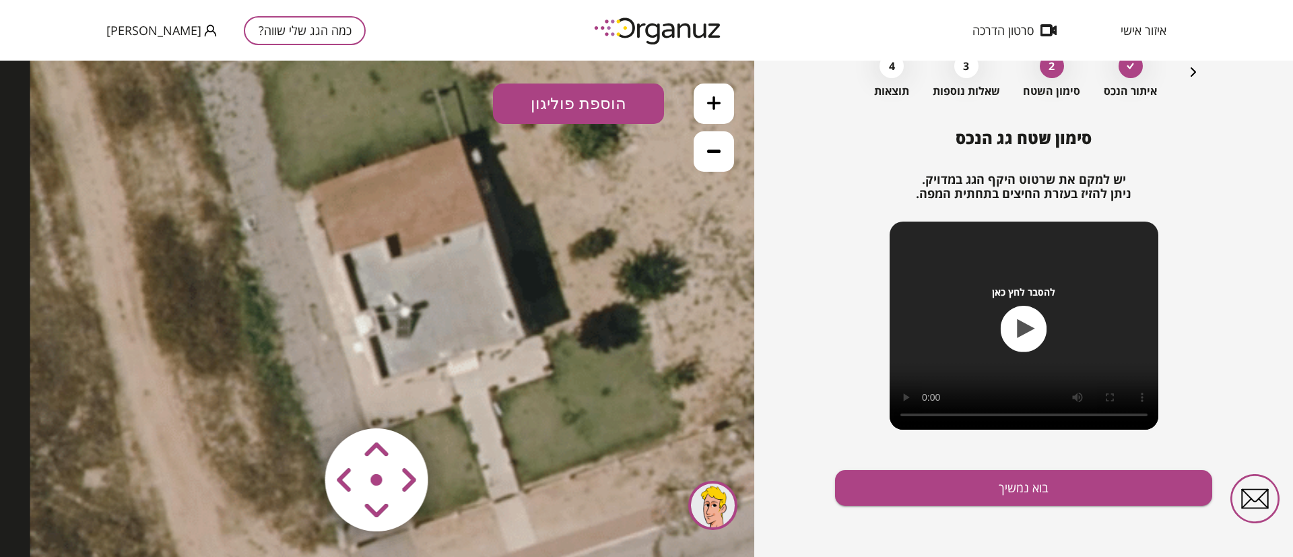
drag, startPoint x: 472, startPoint y: 406, endPoint x: 471, endPoint y: 350, distance: 55.9
click at [471, 350] on icon at bounding box center [416, 246] width 773 height 773
click at [709, 155] on icon at bounding box center [713, 150] width 13 height 13
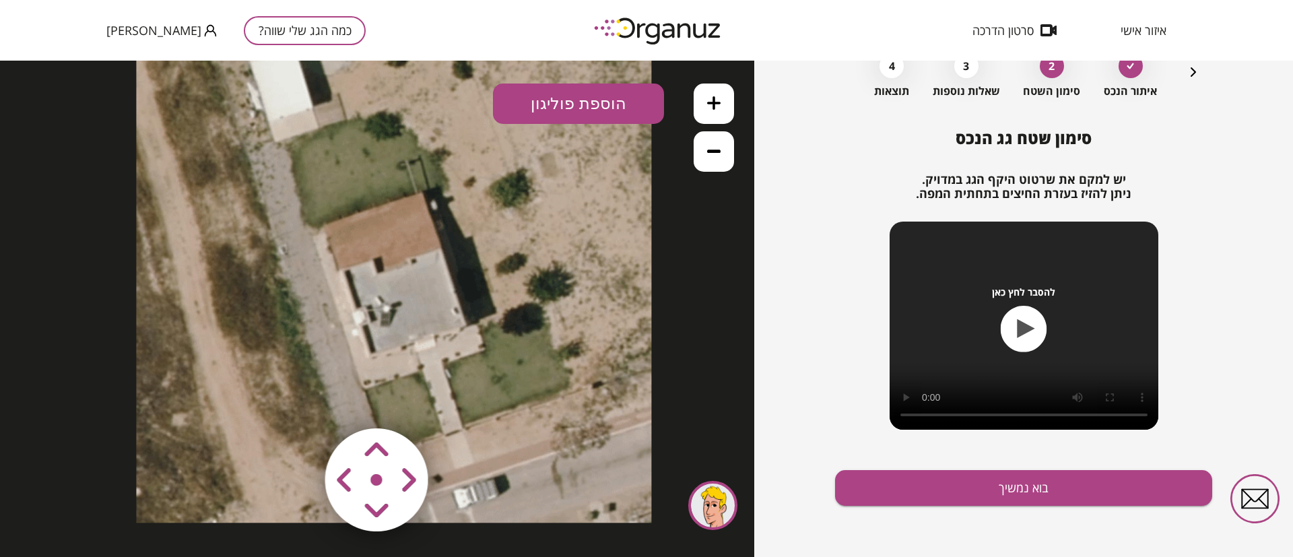
drag, startPoint x: 520, startPoint y: 309, endPoint x: 490, endPoint y: 304, distance: 30.0
click at [490, 304] on icon at bounding box center [393, 264] width 515 height 515
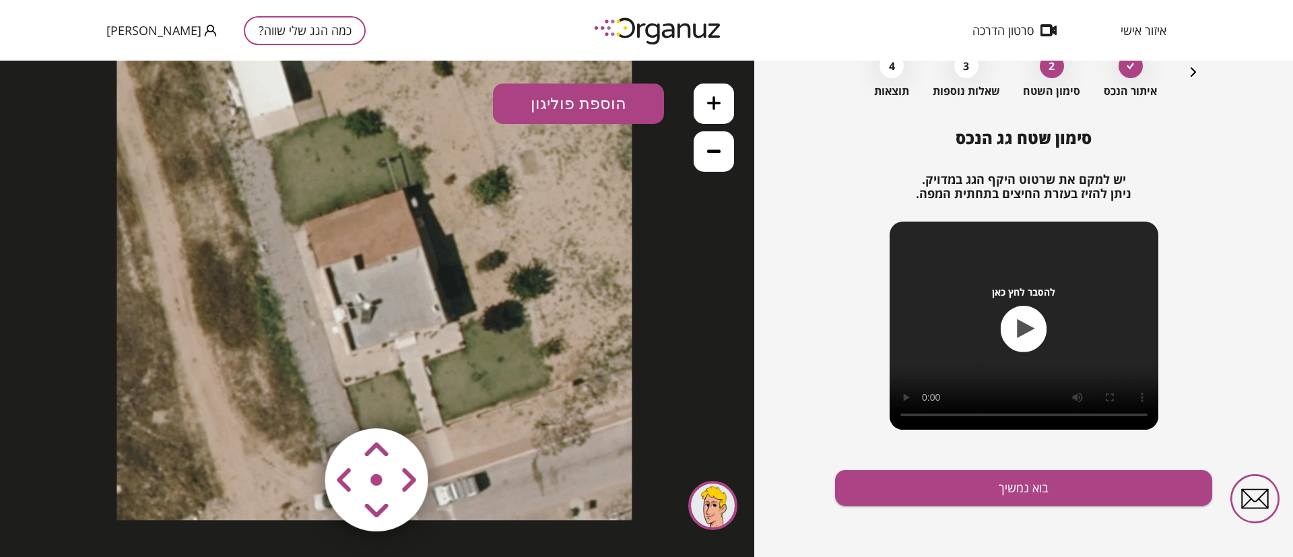
click at [579, 97] on button "הוספת פוליגון" at bounding box center [578, 104] width 171 height 40
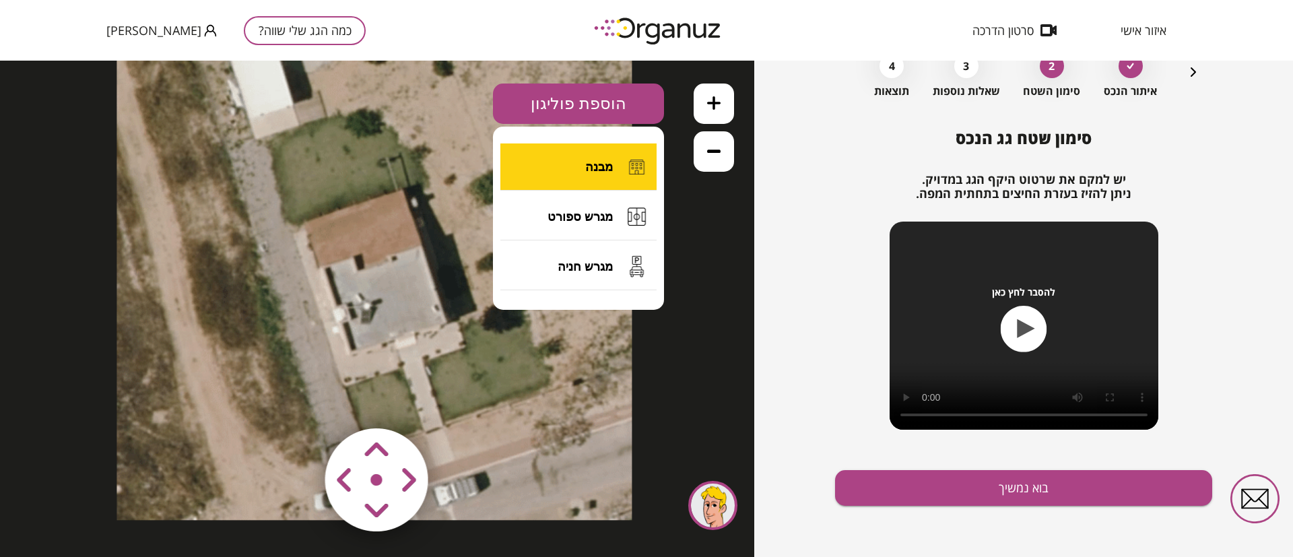
click at [606, 172] on span "מבנה" at bounding box center [599, 167] width 28 height 15
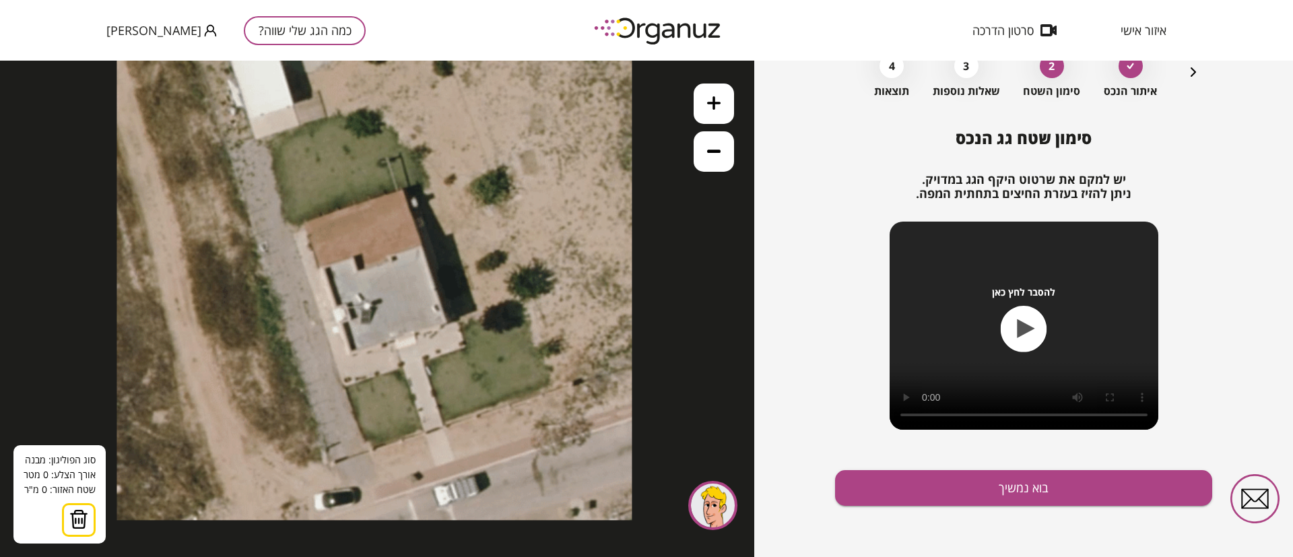
click at [717, 107] on icon at bounding box center [713, 102] width 13 height 13
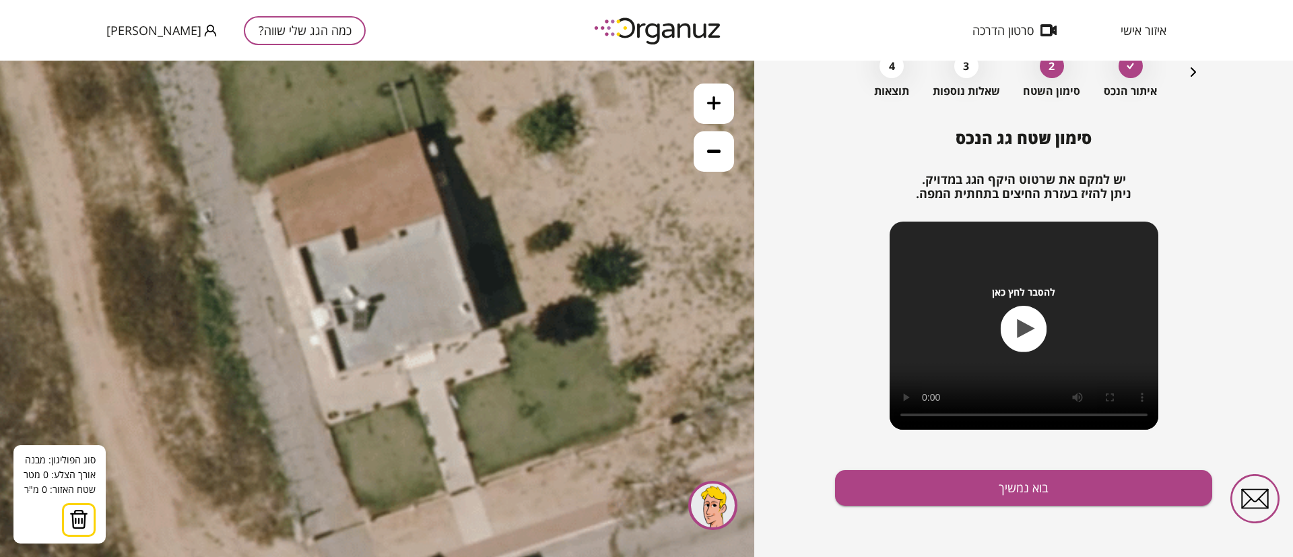
click at [714, 110] on button at bounding box center [714, 104] width 40 height 40
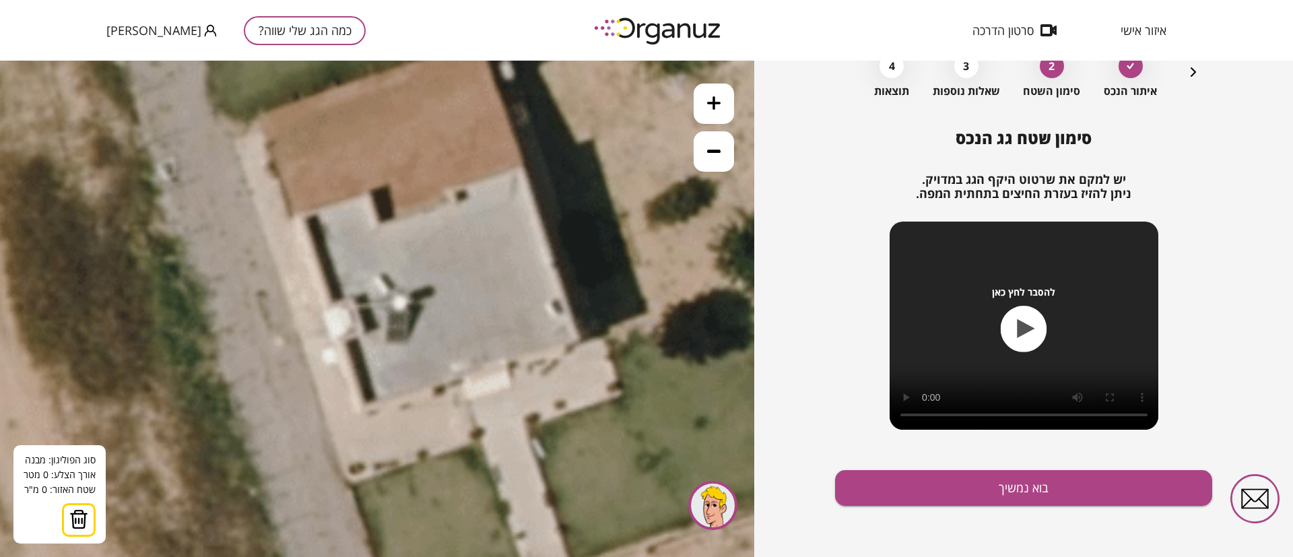
click at [505, 307] on icon at bounding box center [416, 204] width 1159 height 1159
click at [523, 167] on icon at bounding box center [416, 204] width 1159 height 1159
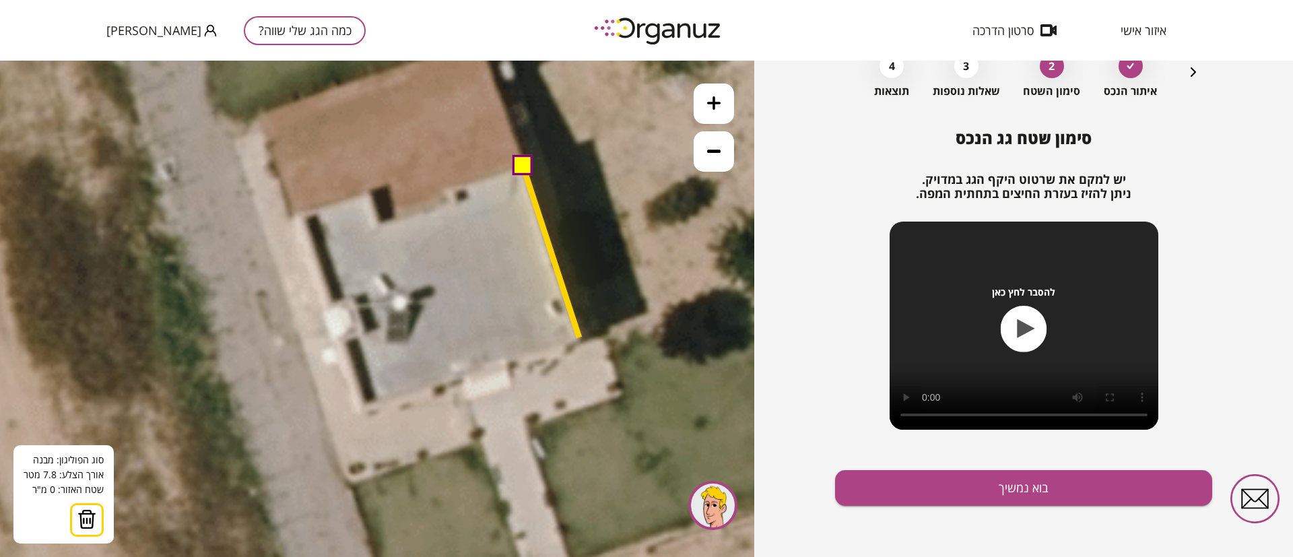
click at [579, 338] on icon at bounding box center [416, 204] width 1159 height 1159
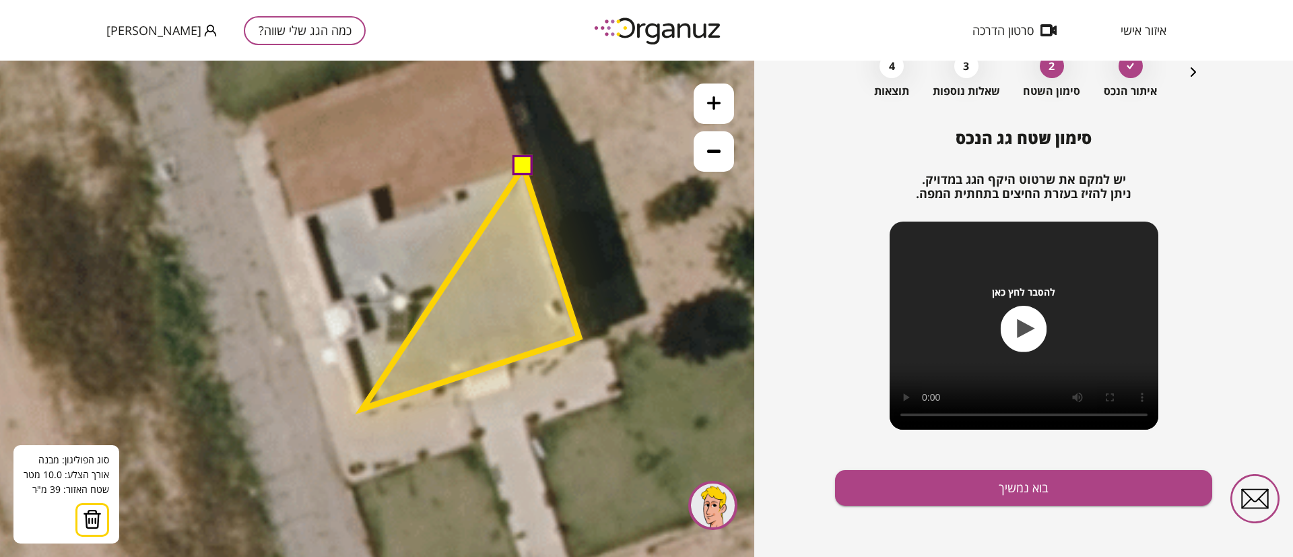
click at [362, 409] on polygon at bounding box center [470, 288] width 217 height 242
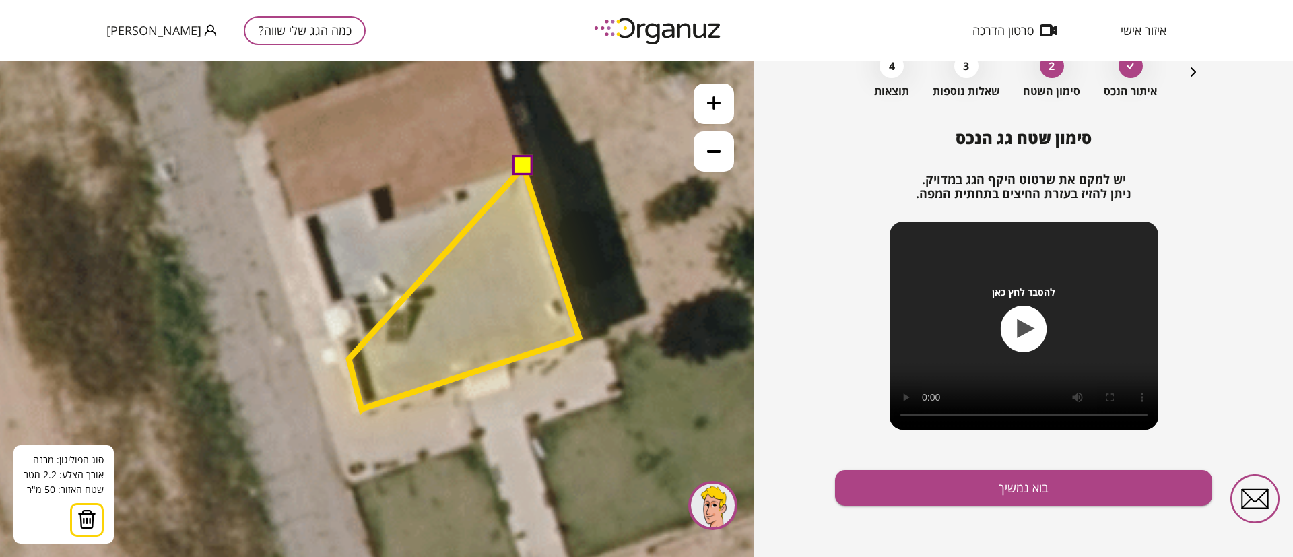
click at [349, 359] on polygon at bounding box center [464, 288] width 230 height 243
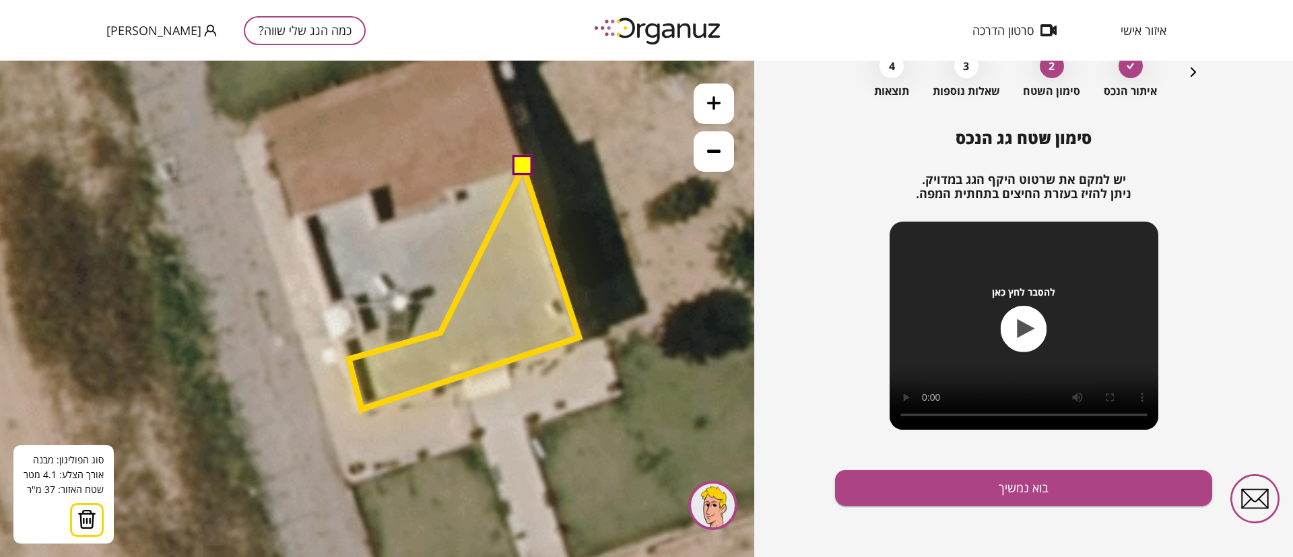
click at [441, 333] on polygon at bounding box center [464, 288] width 230 height 243
click at [416, 263] on polygon at bounding box center [464, 288] width 230 height 243
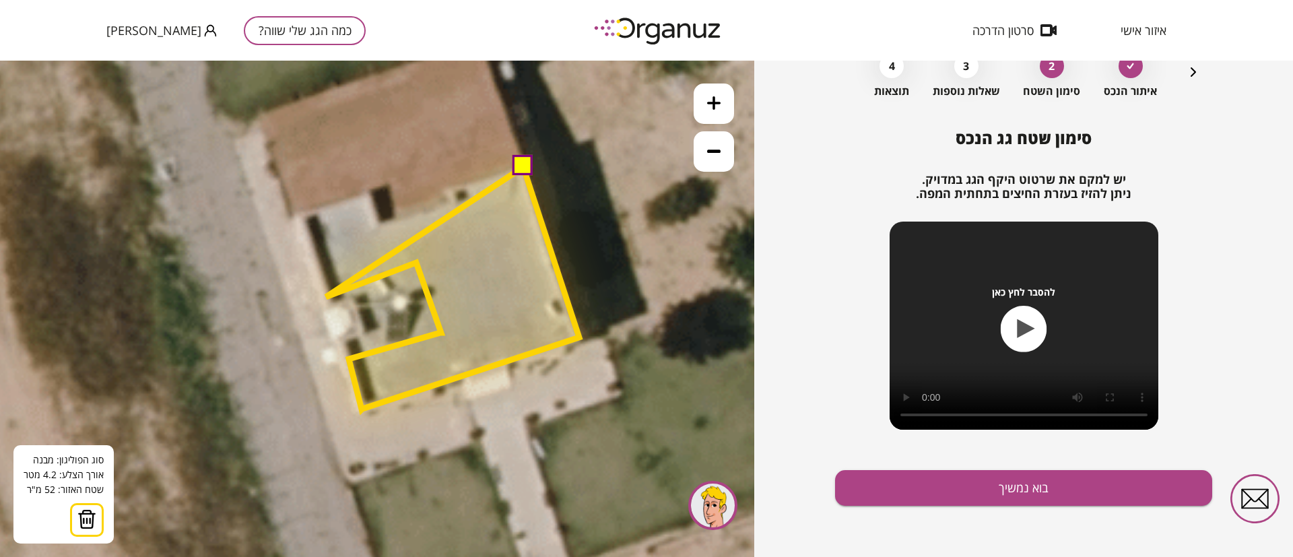
click at [326, 297] on polygon at bounding box center [452, 288] width 253 height 243
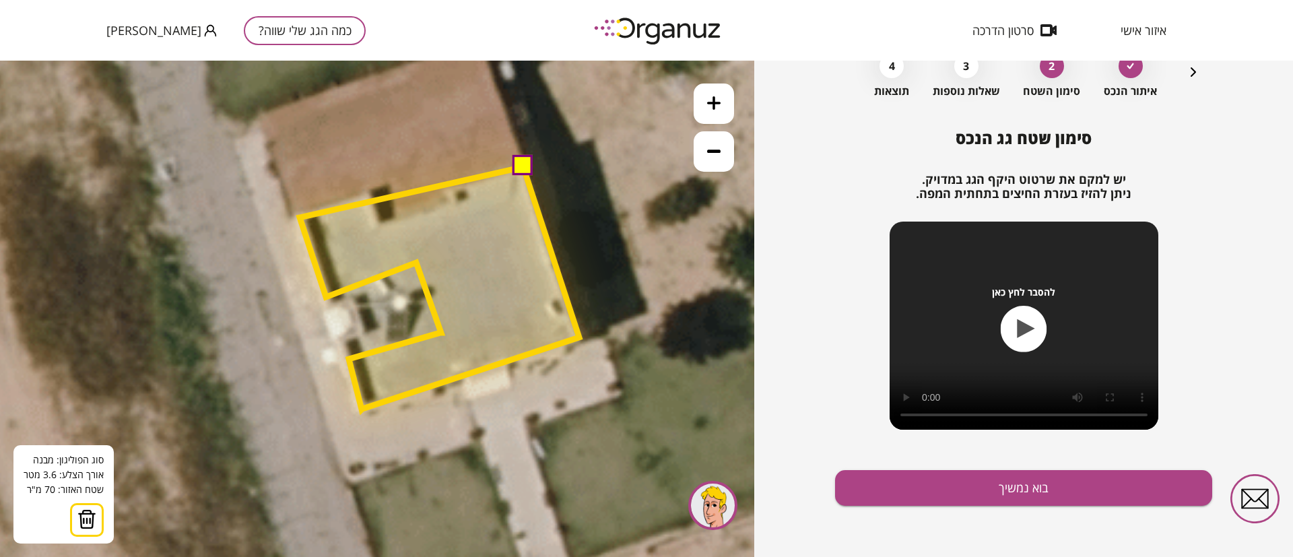
click at [300, 217] on polygon at bounding box center [440, 288] width 280 height 243
click at [369, 195] on polygon at bounding box center [440, 288] width 280 height 243
click at [377, 224] on polygon at bounding box center [440, 288] width 280 height 243
click at [454, 204] on polygon at bounding box center [440, 288] width 280 height 243
click at [445, 187] on polygon at bounding box center [440, 288] width 280 height 243
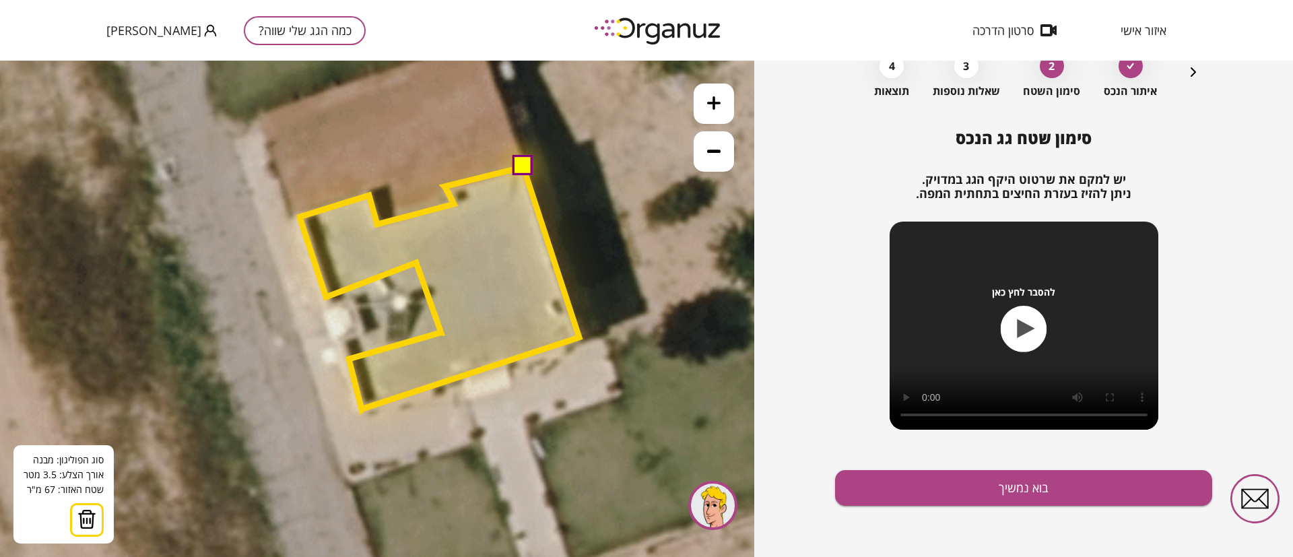
click at [523, 168] on button at bounding box center [522, 166] width 20 height 20
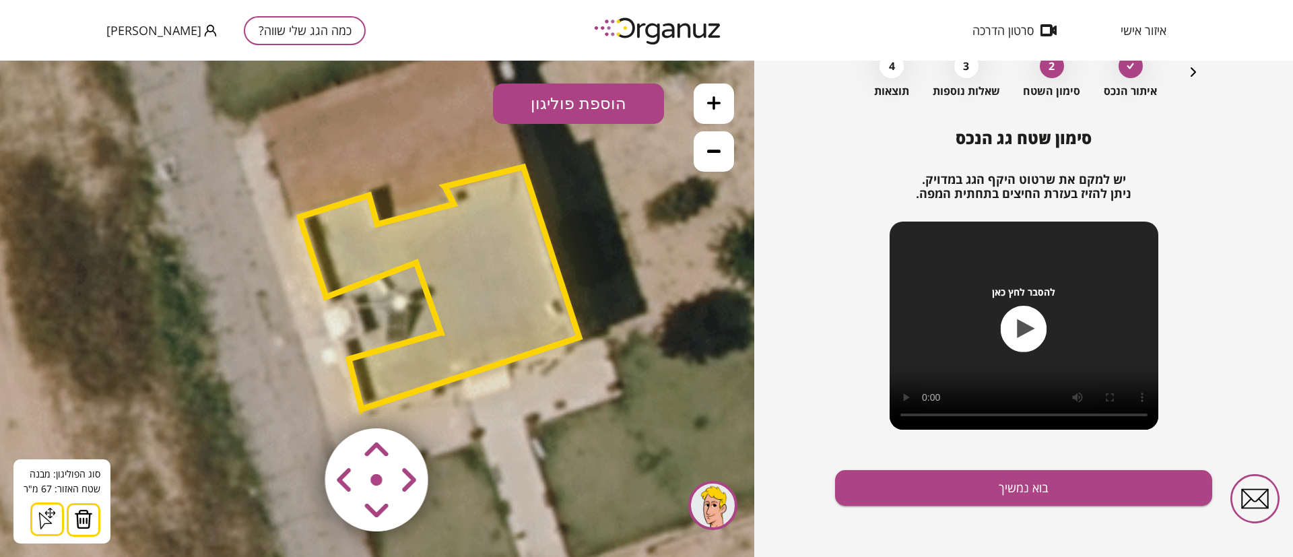
click at [716, 149] on icon at bounding box center [713, 150] width 13 height 13
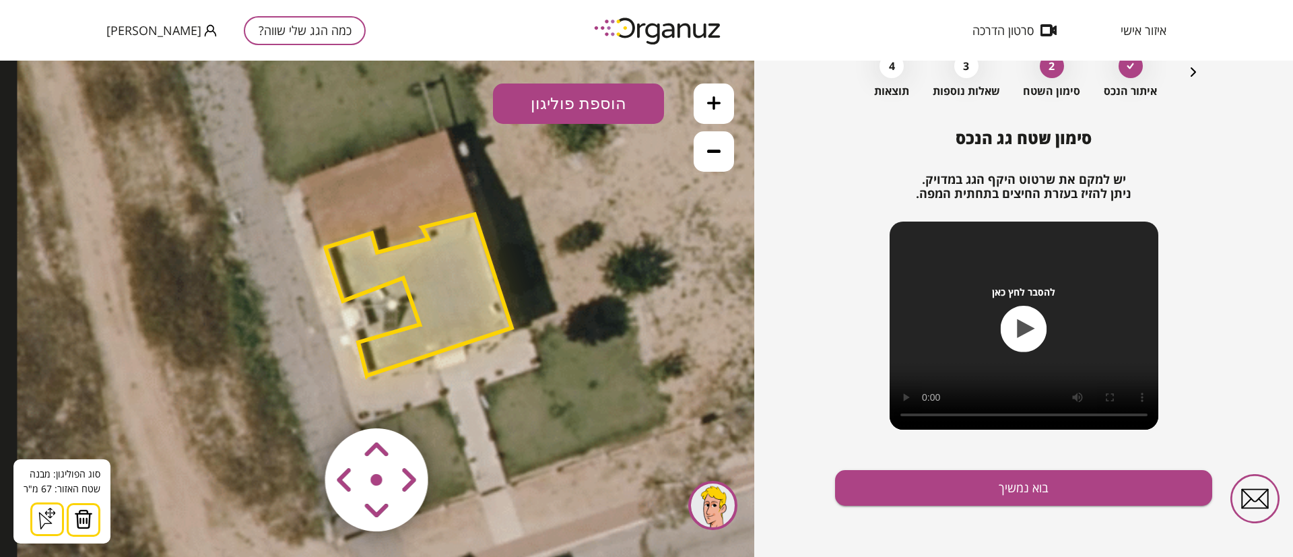
click at [702, 154] on button at bounding box center [714, 151] width 40 height 40
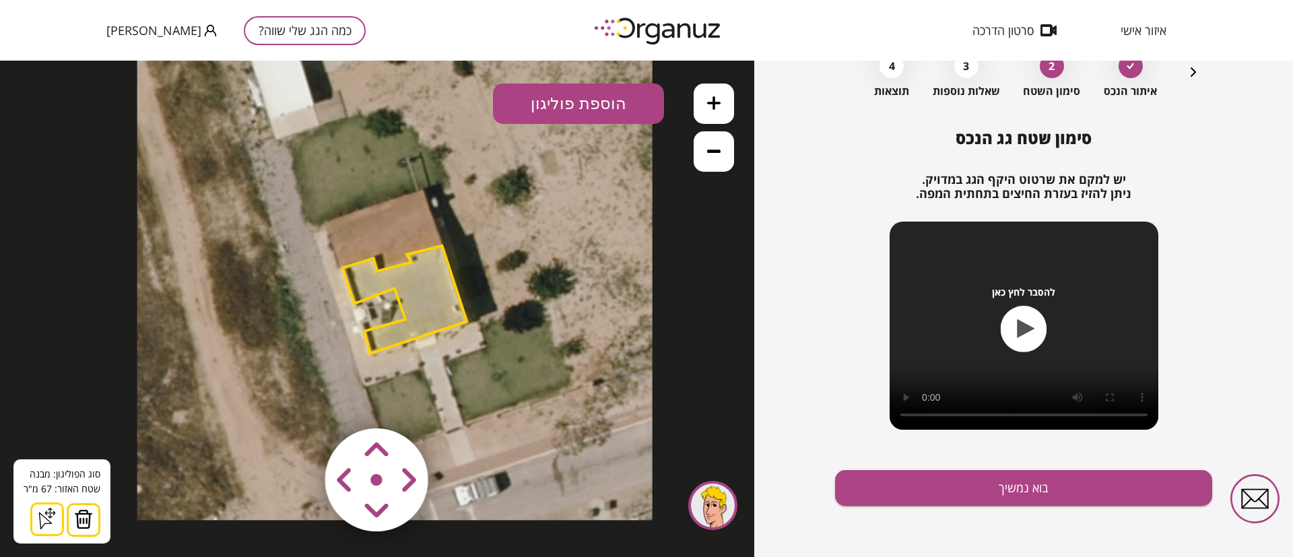
click at [710, 104] on icon at bounding box center [713, 102] width 13 height 13
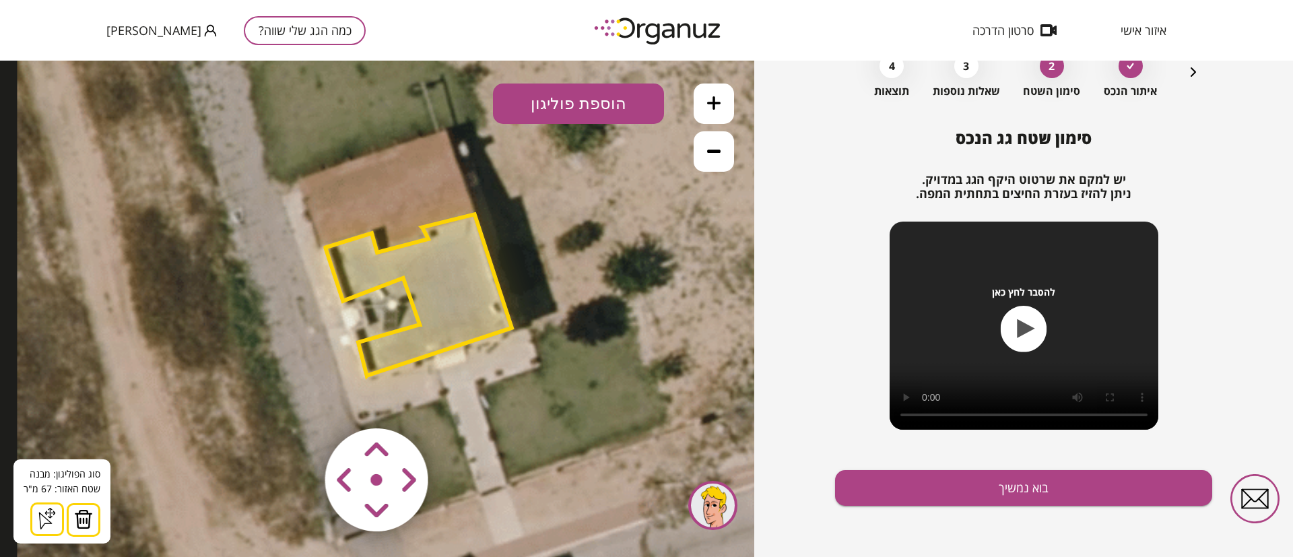
click at [577, 97] on button "הוספת פוליגון" at bounding box center [578, 104] width 171 height 40
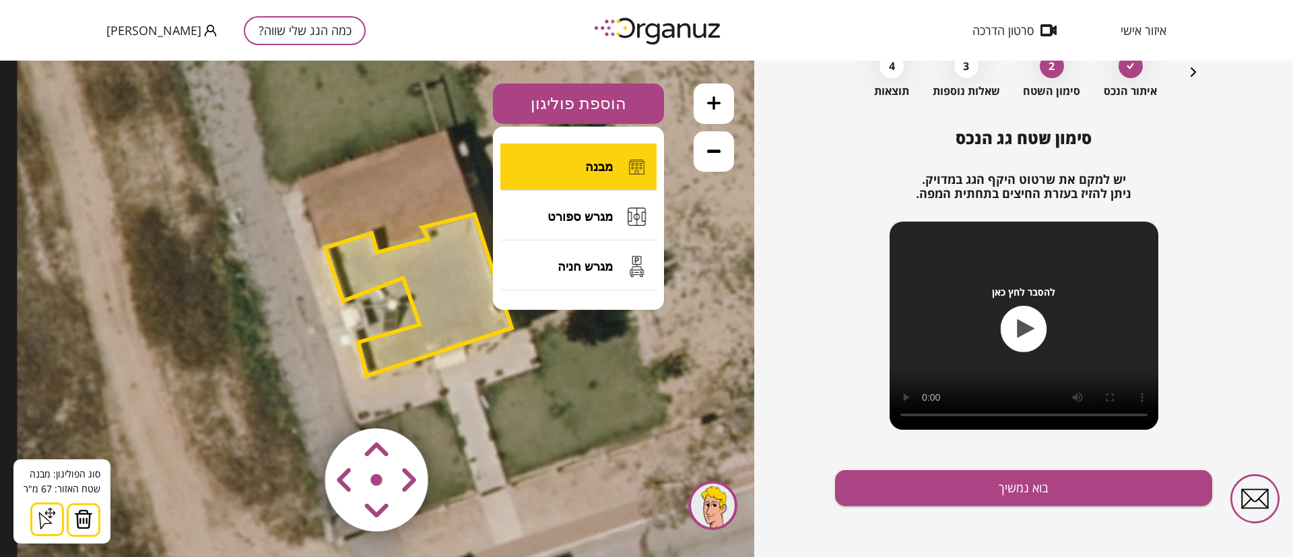
click at [589, 165] on span "מבנה" at bounding box center [599, 167] width 28 height 15
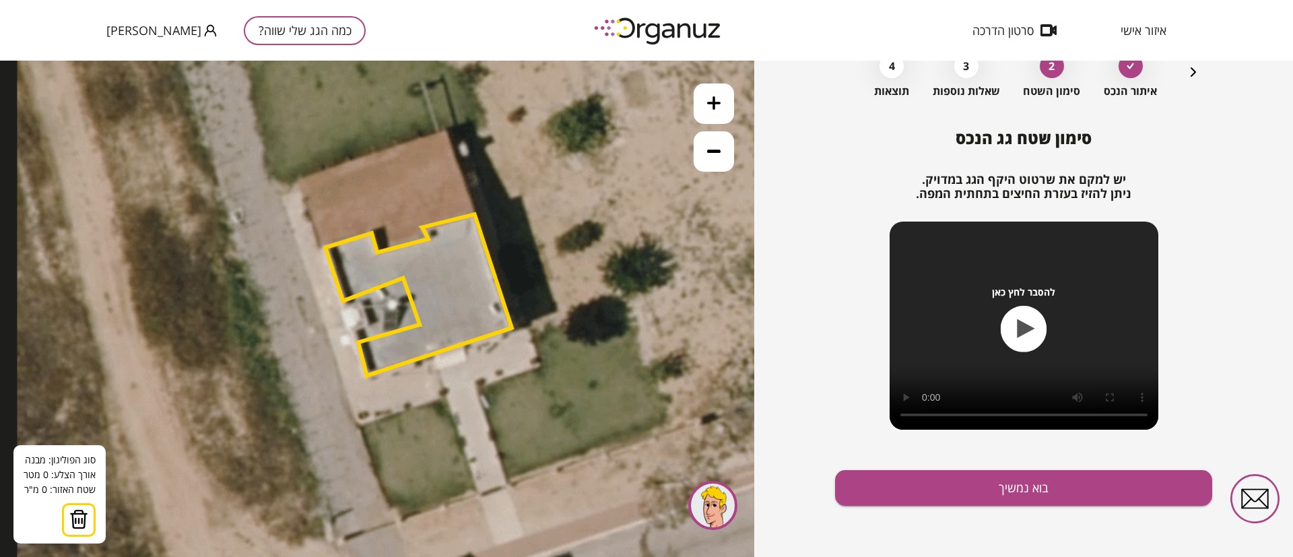
click at [445, 130] on icon at bounding box center [403, 239] width 773 height 773
click at [476, 211] on icon at bounding box center [403, 239] width 773 height 773
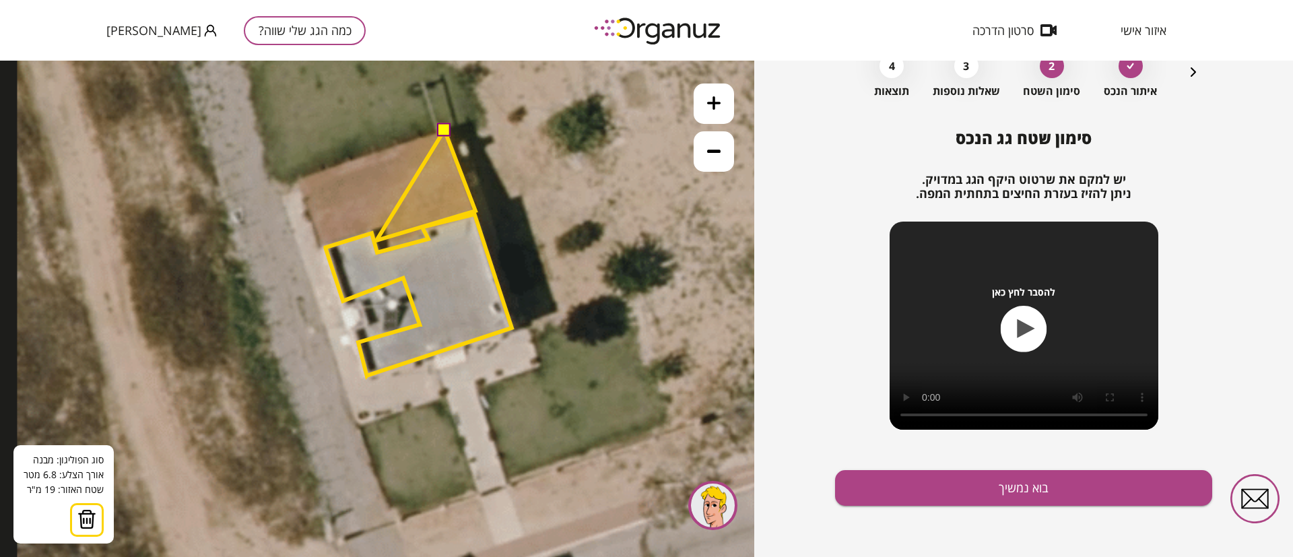
click at [377, 240] on polygon at bounding box center [426, 185] width 99 height 110
click at [375, 228] on polygon at bounding box center [425, 185] width 101 height 110
click at [321, 247] on polygon at bounding box center [398, 188] width 154 height 117
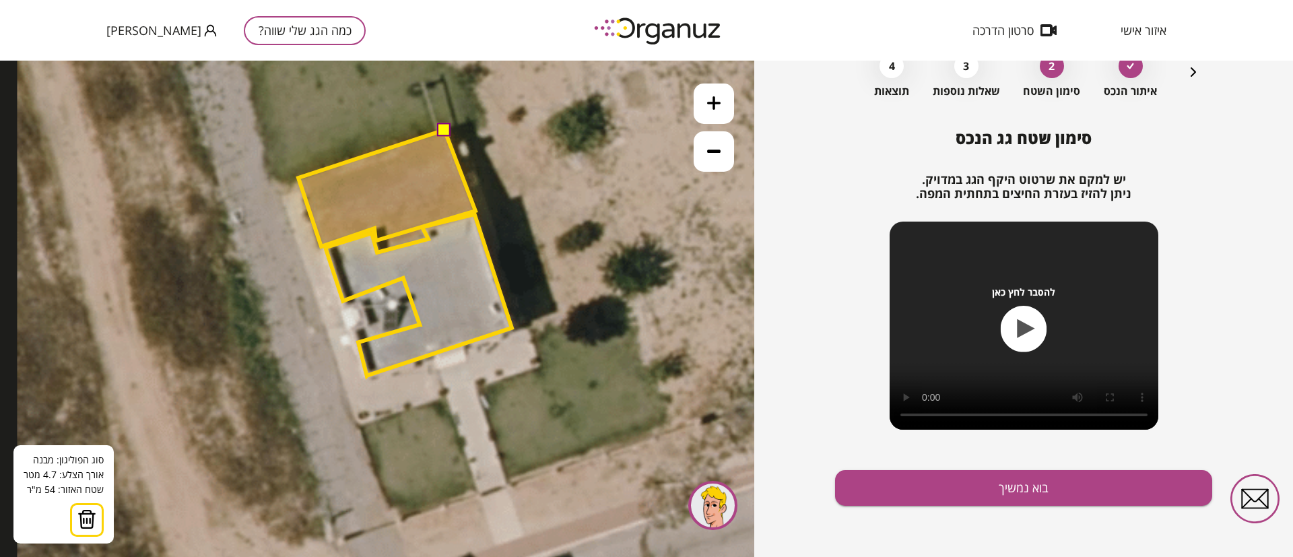
click at [298, 178] on polygon at bounding box center [386, 188] width 177 height 117
click at [445, 133] on button at bounding box center [443, 129] width 13 height 13
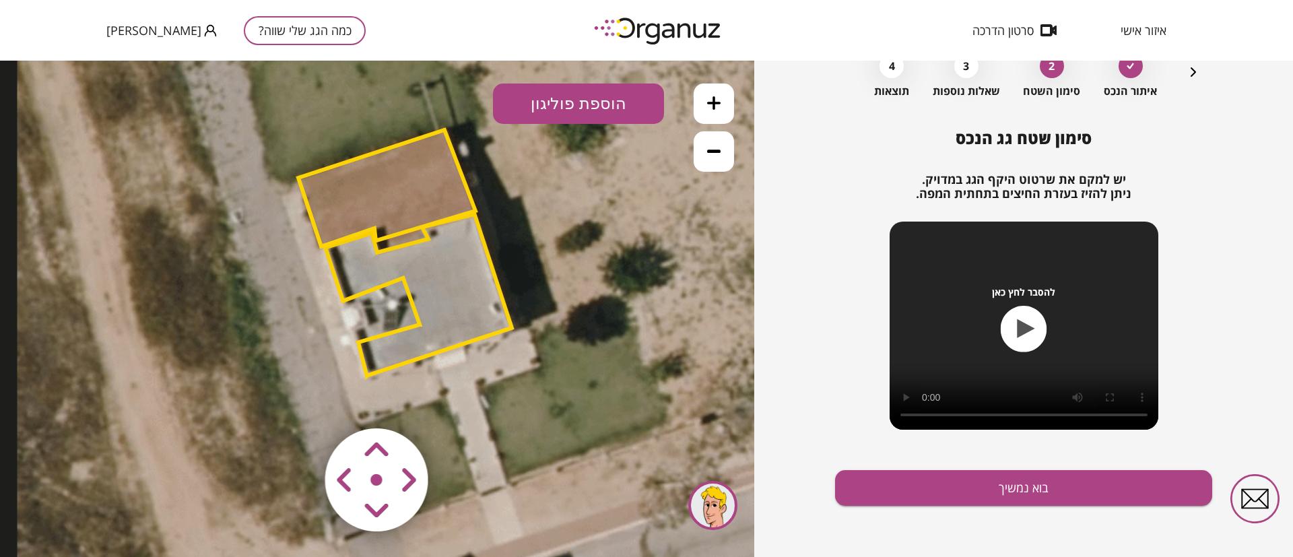
click at [401, 178] on polygon at bounding box center [386, 188] width 177 height 117
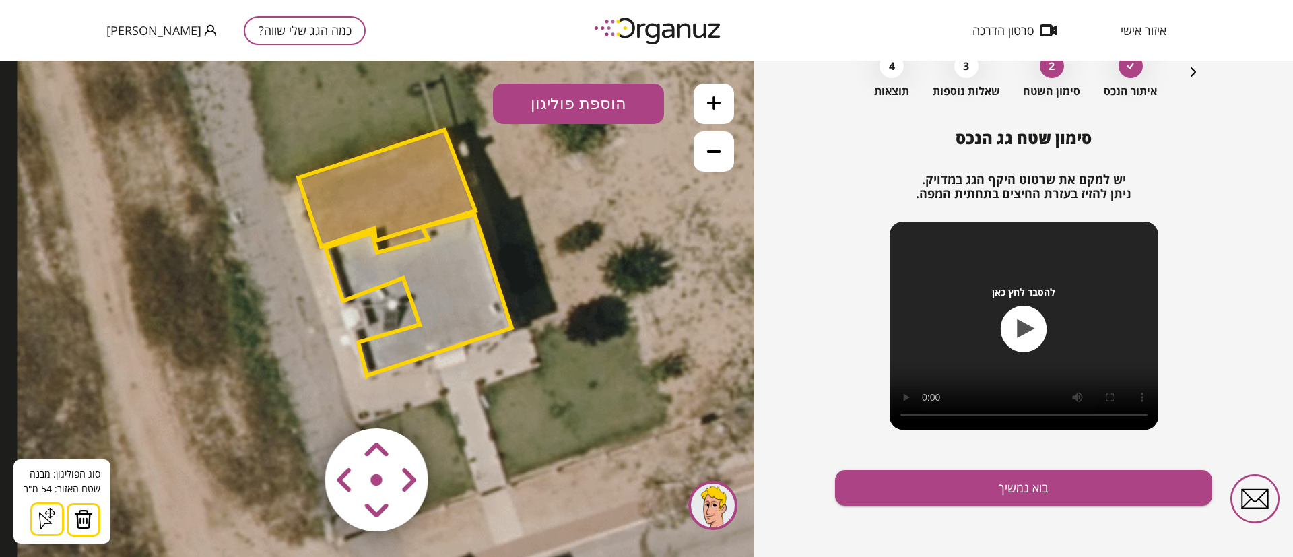
click at [437, 286] on polygon at bounding box center [418, 295] width 187 height 162
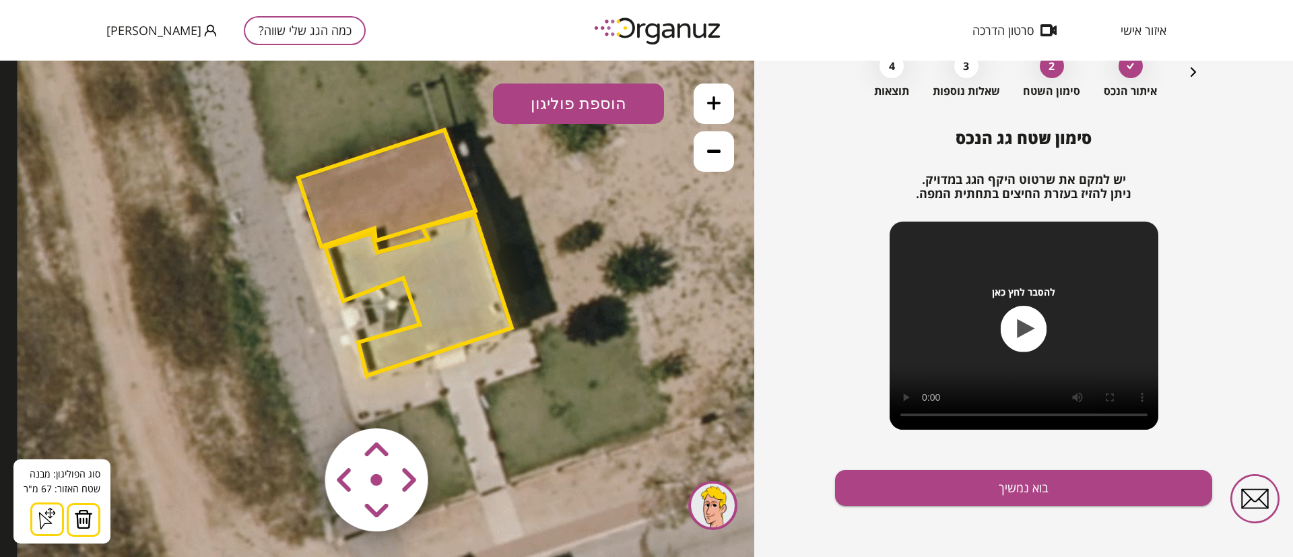
click at [713, 152] on icon at bounding box center [713, 151] width 13 height 3
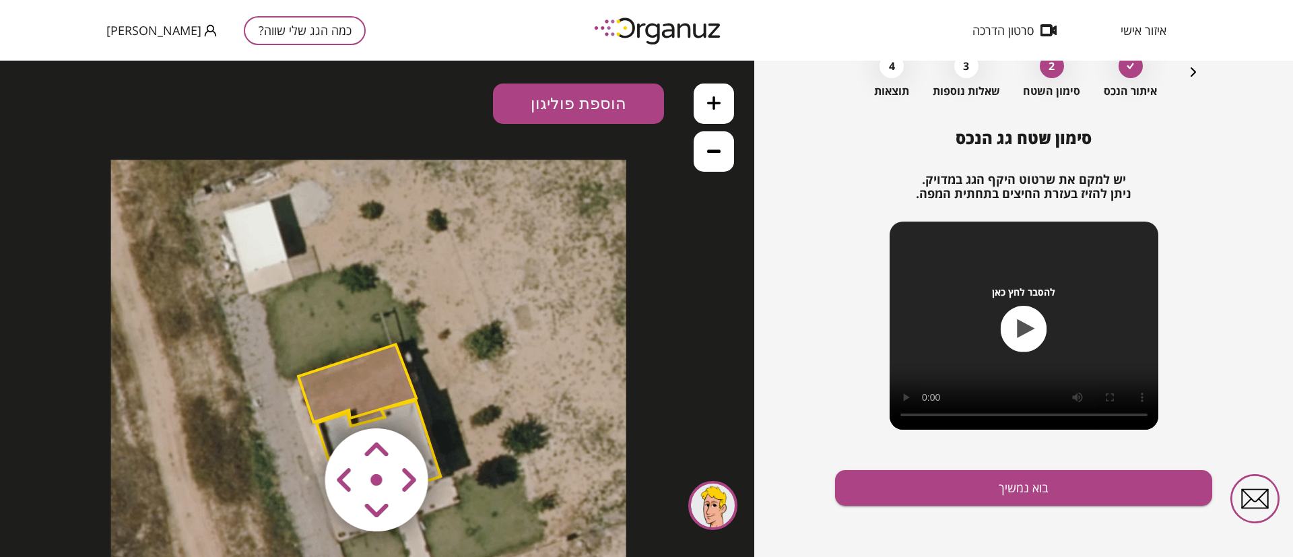
drag, startPoint x: 573, startPoint y: 259, endPoint x: 546, endPoint y: 424, distance: 167.2
click at [546, 424] on icon at bounding box center [368, 417] width 515 height 515
